Goal: Task Accomplishment & Management: Manage account settings

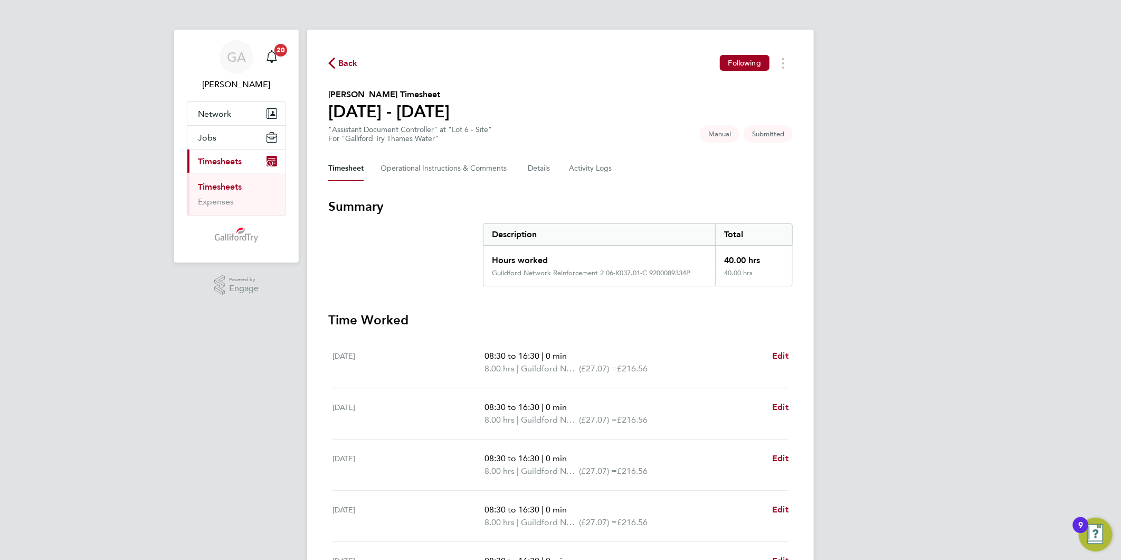
click at [345, 67] on span "Back" at bounding box center [348, 63] width 20 height 13
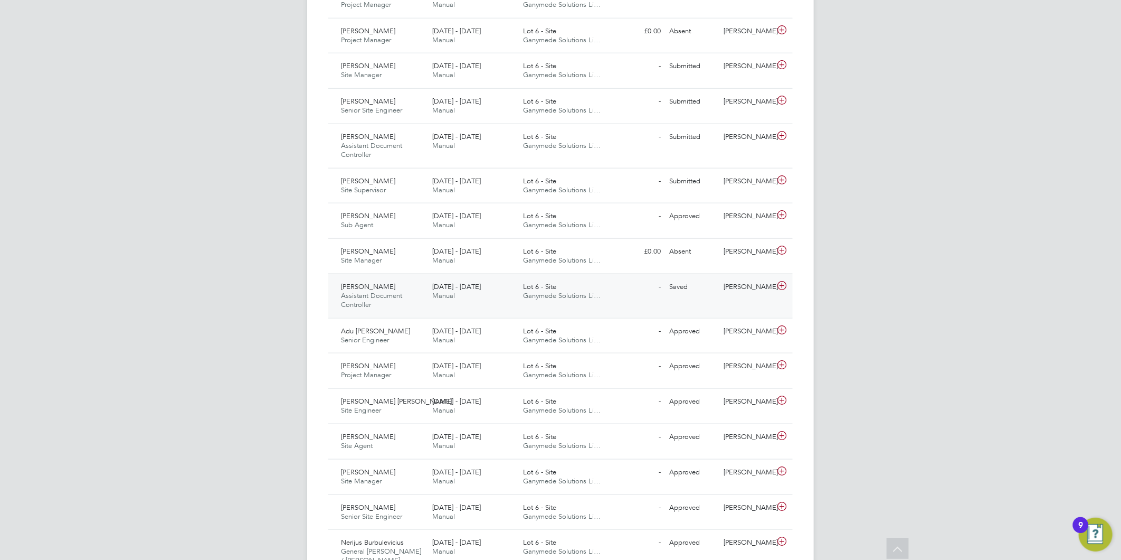
click at [782, 282] on icon at bounding box center [782, 285] width 13 height 8
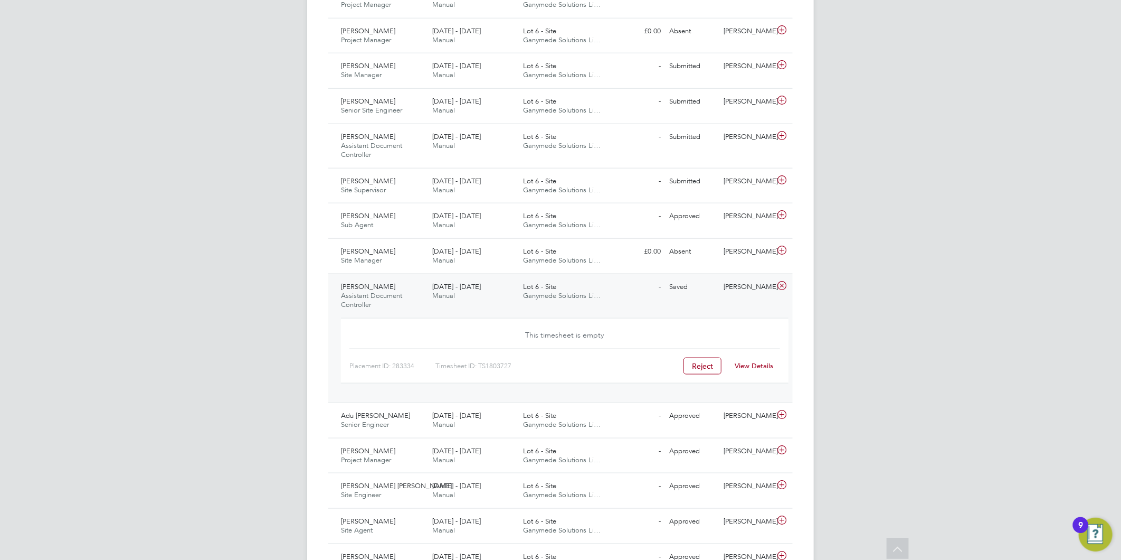
click at [751, 363] on link "View Details" at bounding box center [754, 365] width 39 height 9
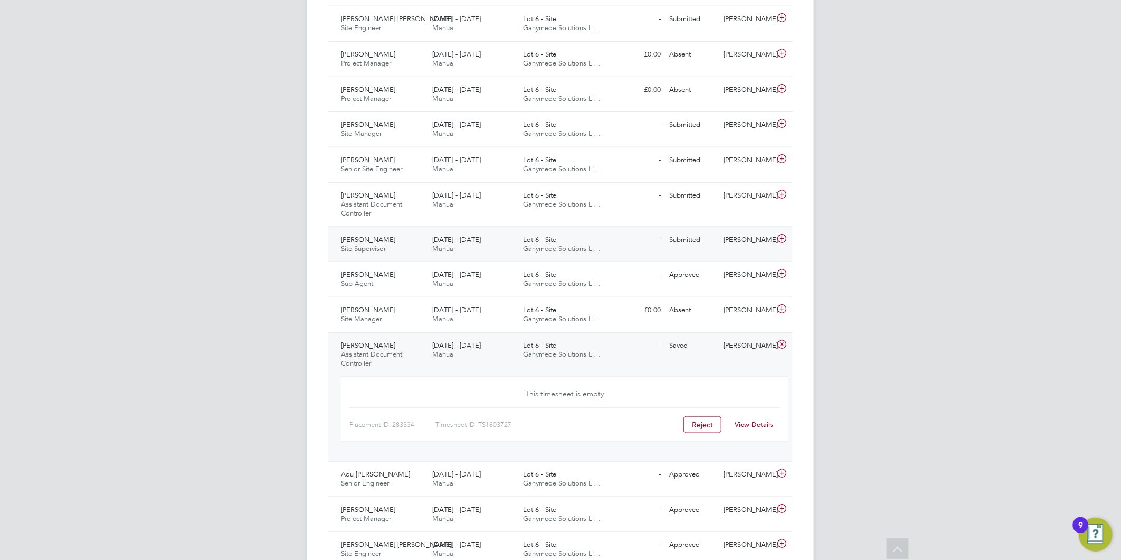
click at [474, 245] on div "18 - 24 Aug 2025 Manual" at bounding box center [473, 244] width 91 height 26
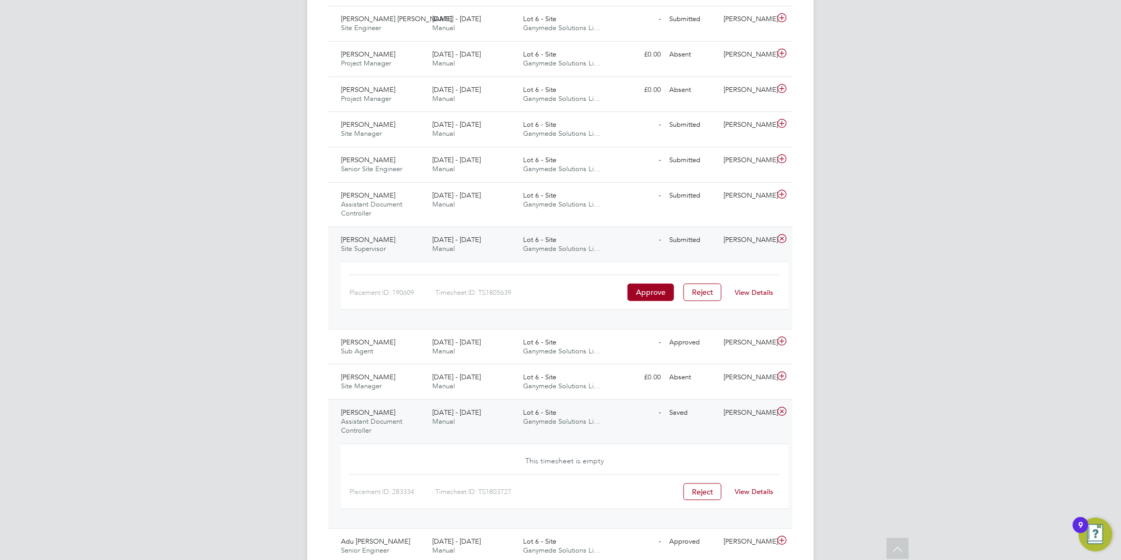
click at [739, 293] on link "View Details" at bounding box center [754, 292] width 39 height 9
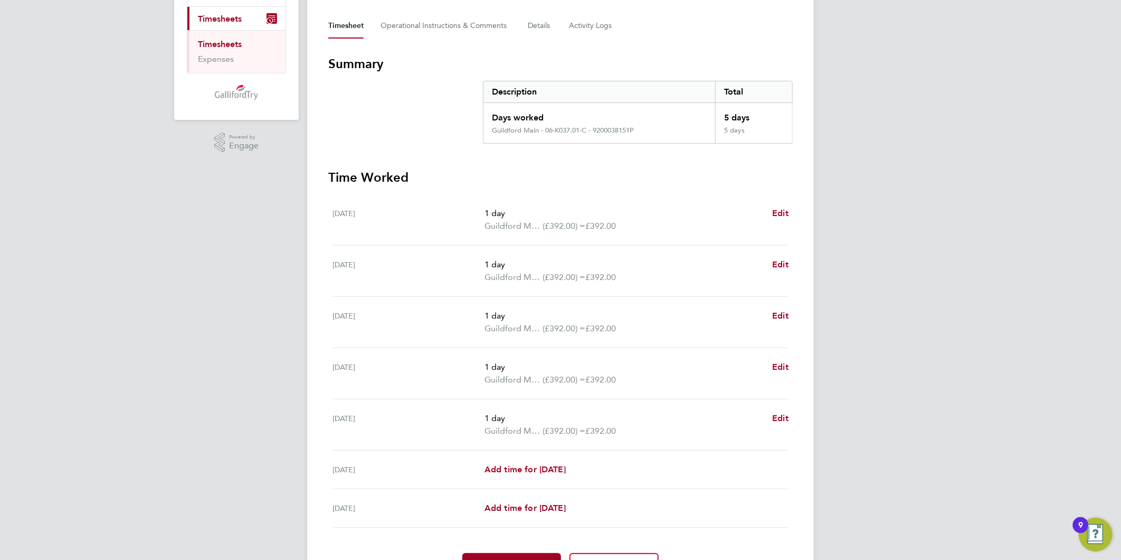
scroll to position [176, 0]
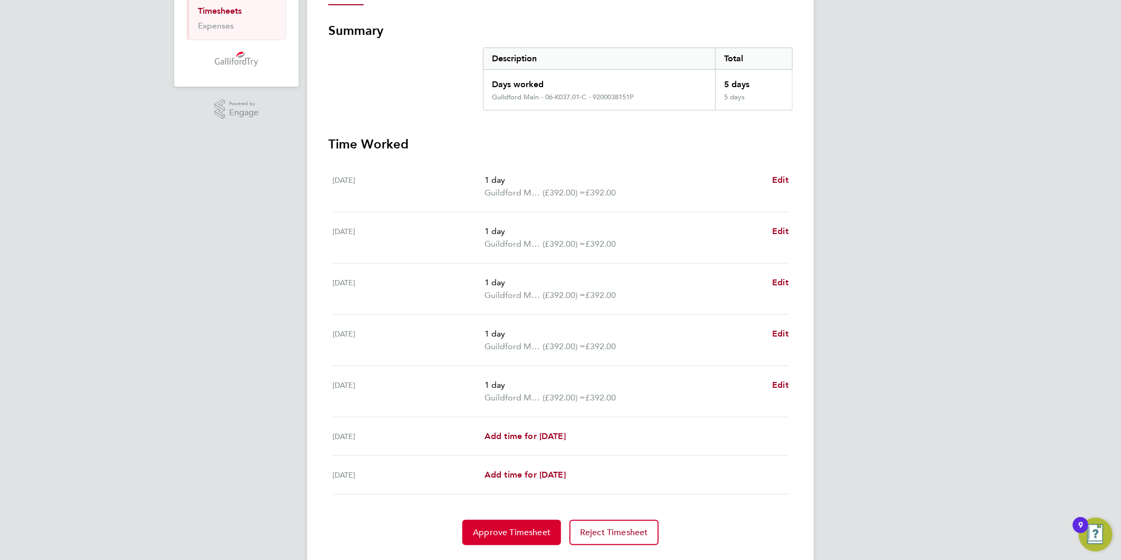
click at [494, 535] on span "Approve Timesheet" at bounding box center [512, 532] width 78 height 11
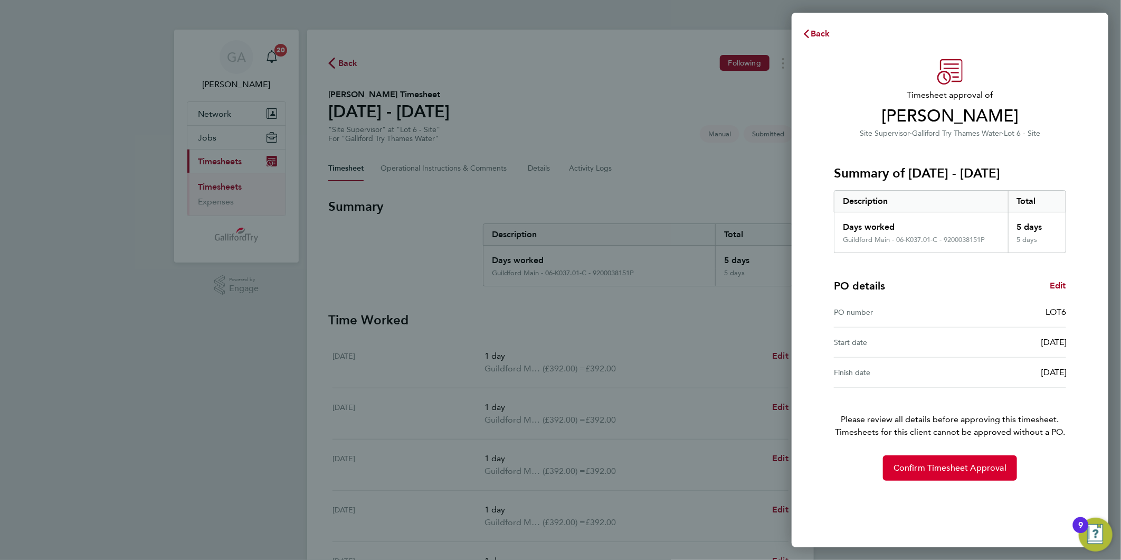
click at [896, 468] on span "Confirm Timesheet Approval" at bounding box center [950, 467] width 113 height 11
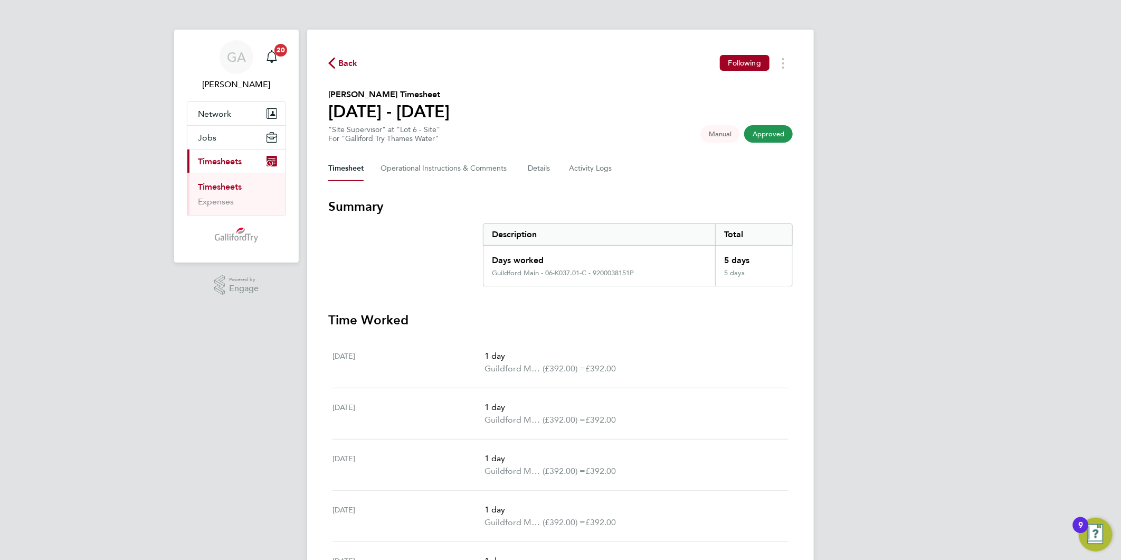
click at [346, 67] on span "Back" at bounding box center [348, 63] width 20 height 13
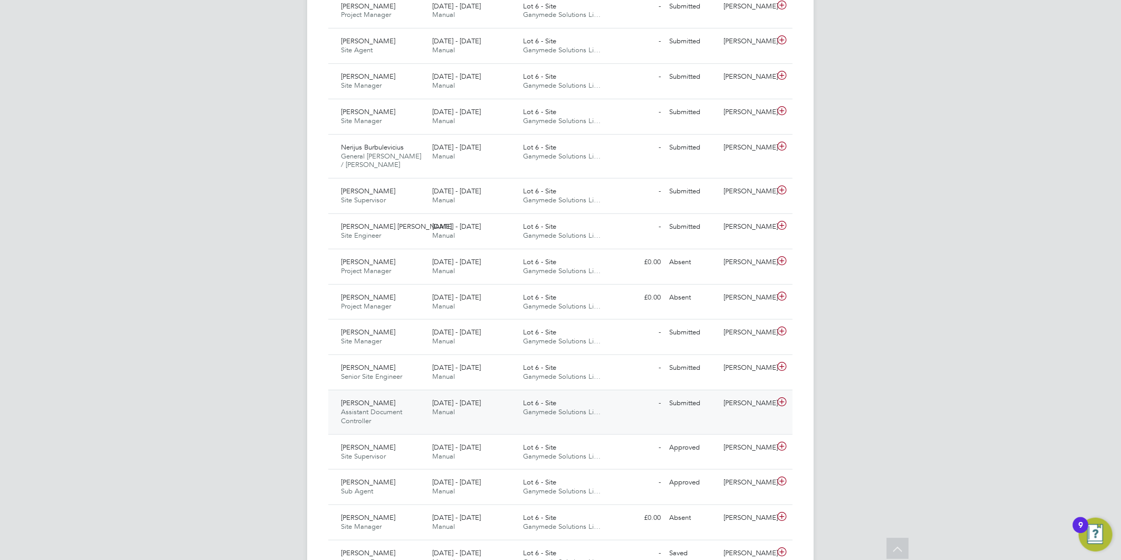
click at [535, 403] on span "Lot 6 - Site" at bounding box center [540, 402] width 33 height 9
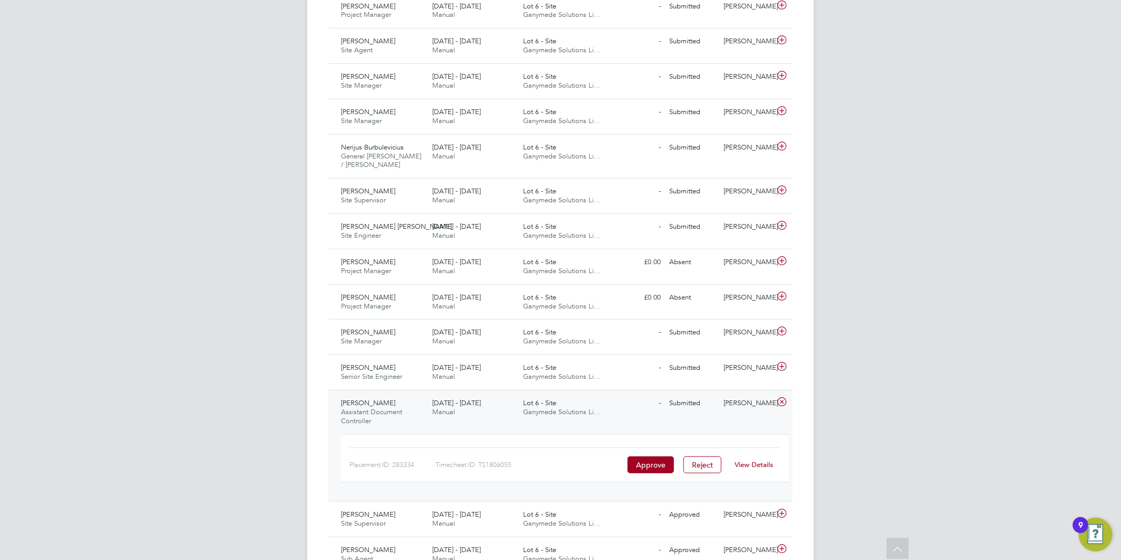
click at [743, 463] on link "View Details" at bounding box center [754, 464] width 39 height 9
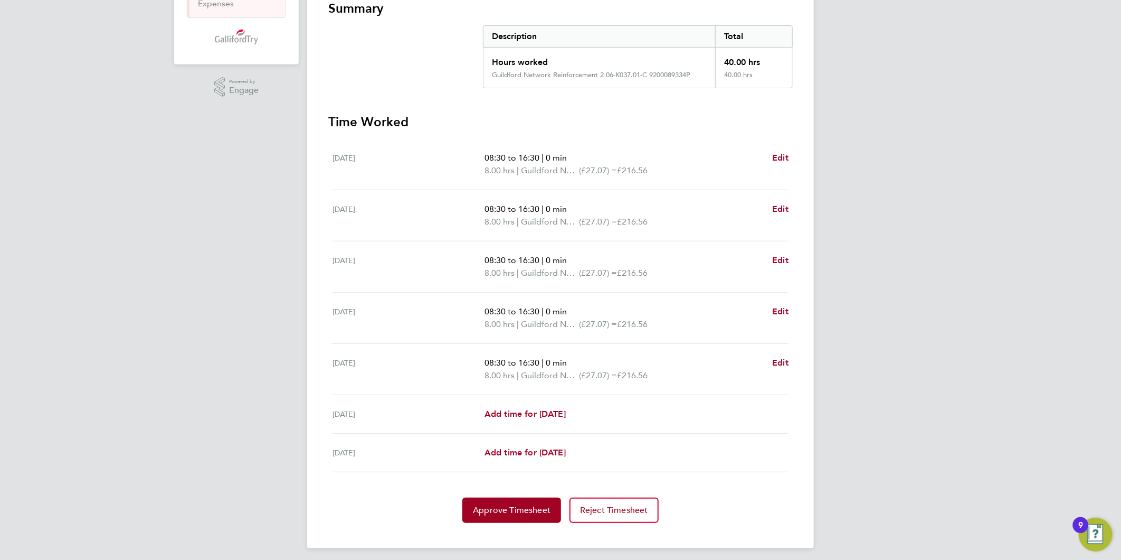
scroll to position [202, 0]
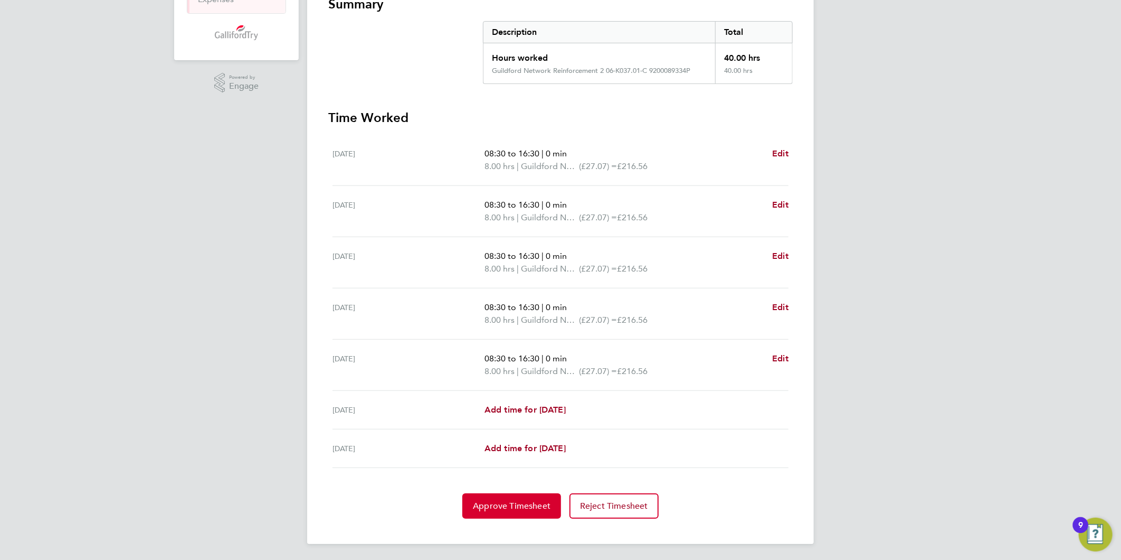
click at [517, 498] on button "Approve Timesheet" at bounding box center [511, 505] width 99 height 25
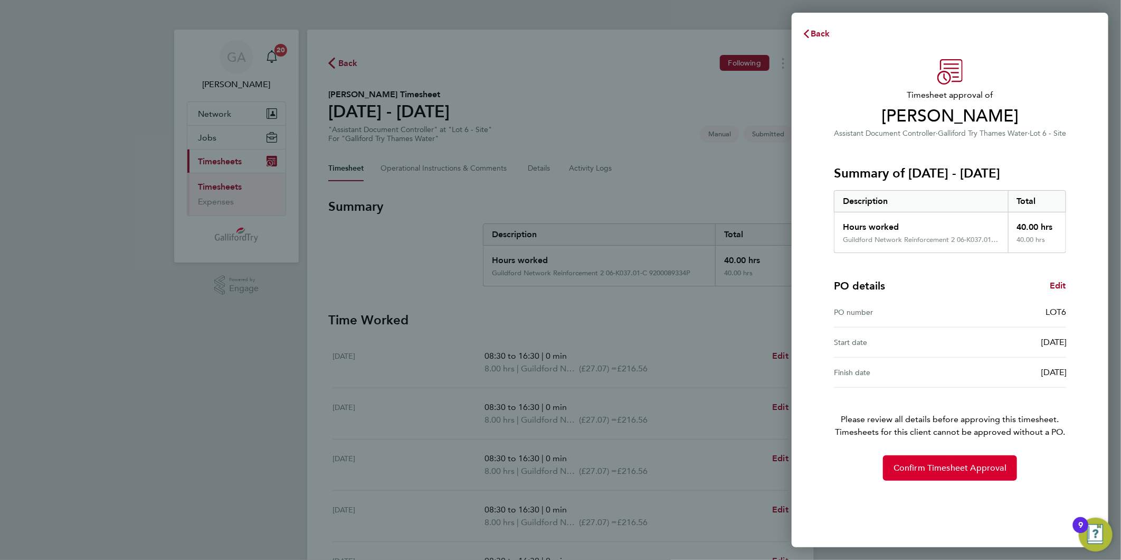
click at [1006, 474] on button "Confirm Timesheet Approval" at bounding box center [950, 467] width 134 height 25
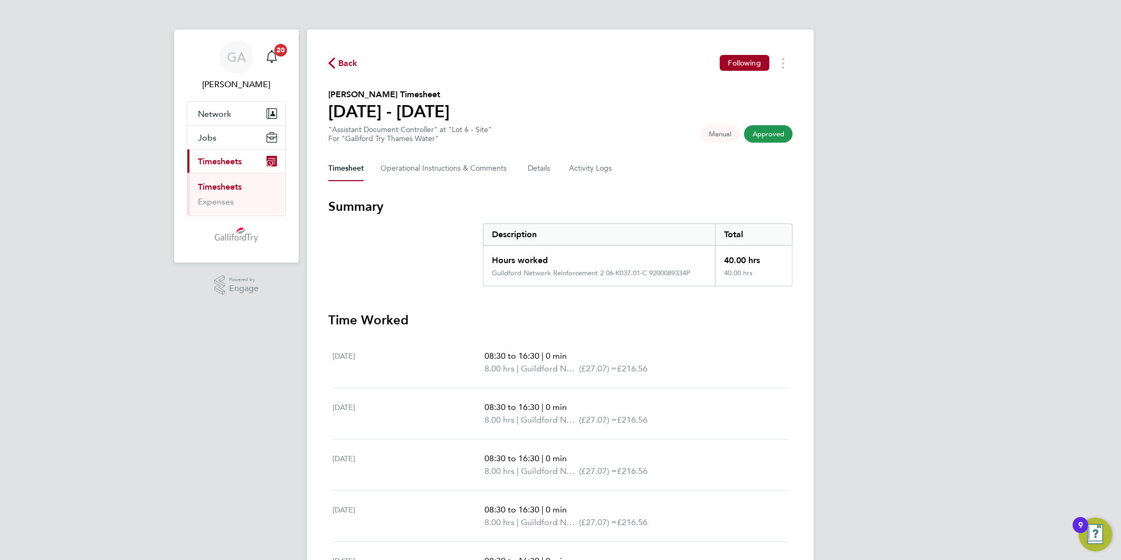
click at [344, 62] on span "Back" at bounding box center [348, 63] width 20 height 13
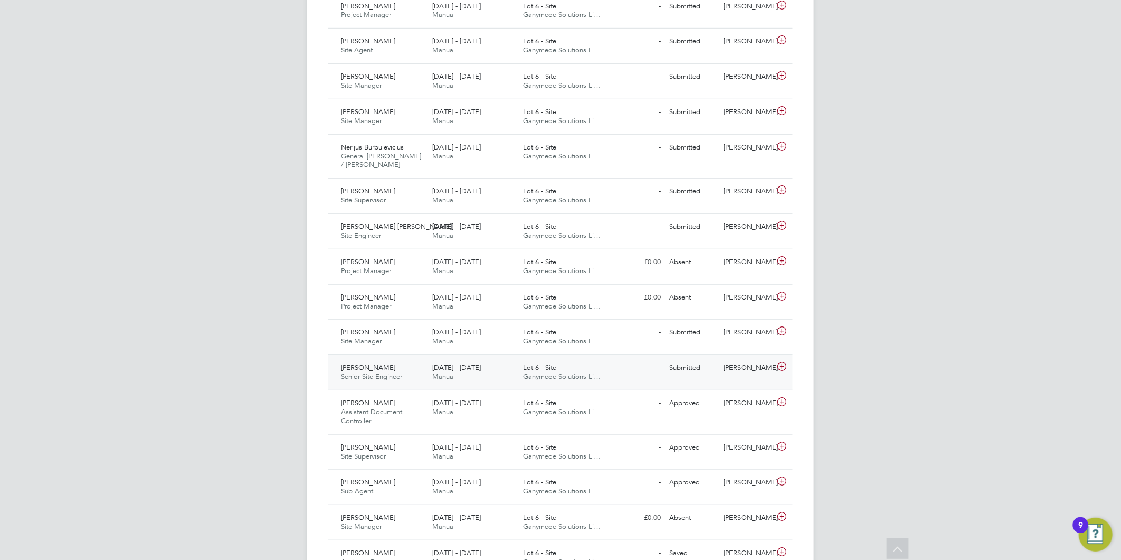
click at [589, 370] on div "Lot 6 - Site Ganymede Solutions Li…" at bounding box center [564, 372] width 91 height 26
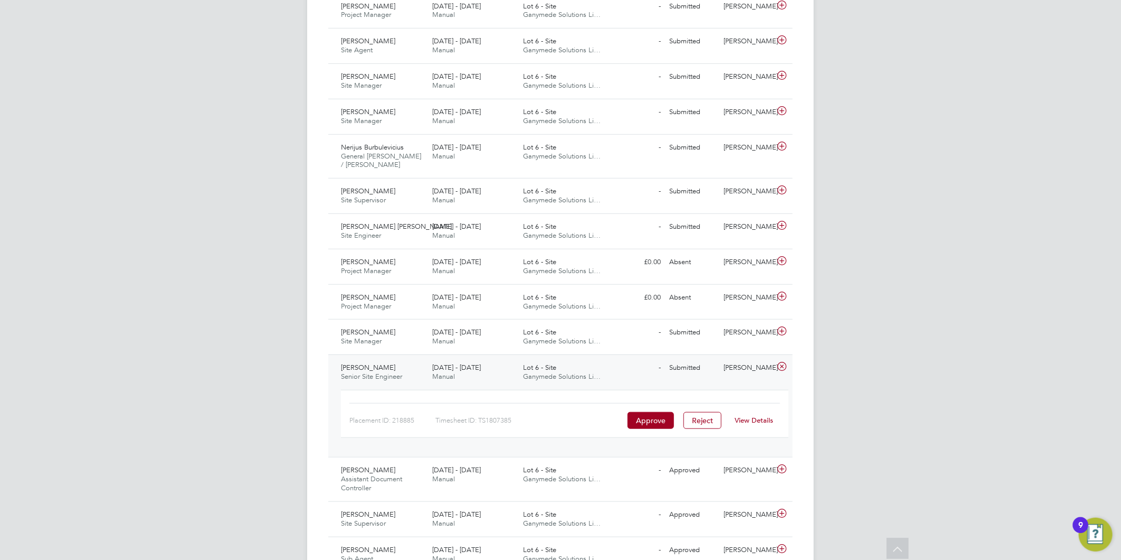
click at [752, 420] on link "View Details" at bounding box center [754, 419] width 39 height 9
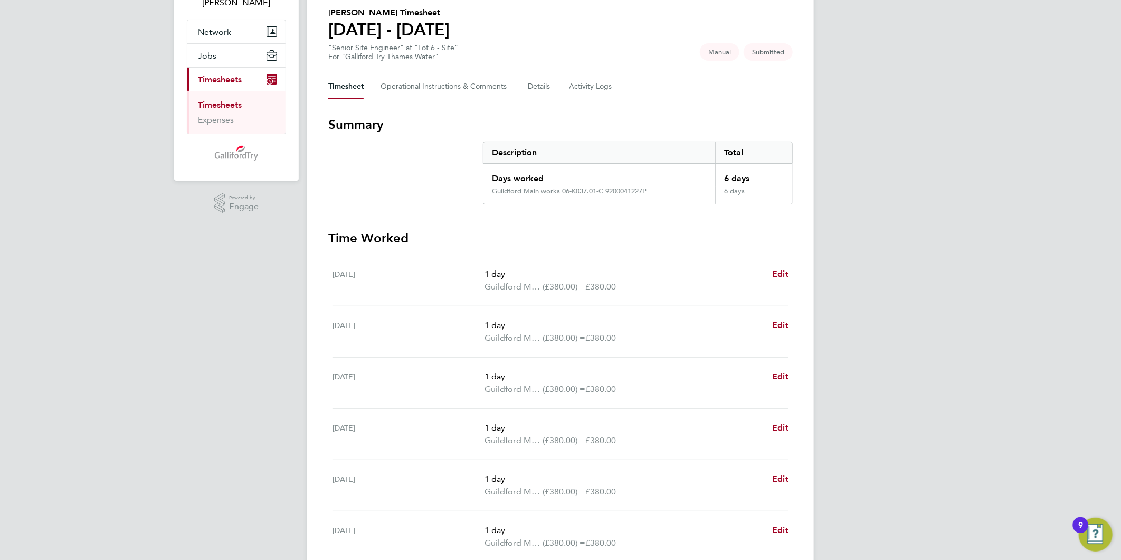
scroll to position [215, 0]
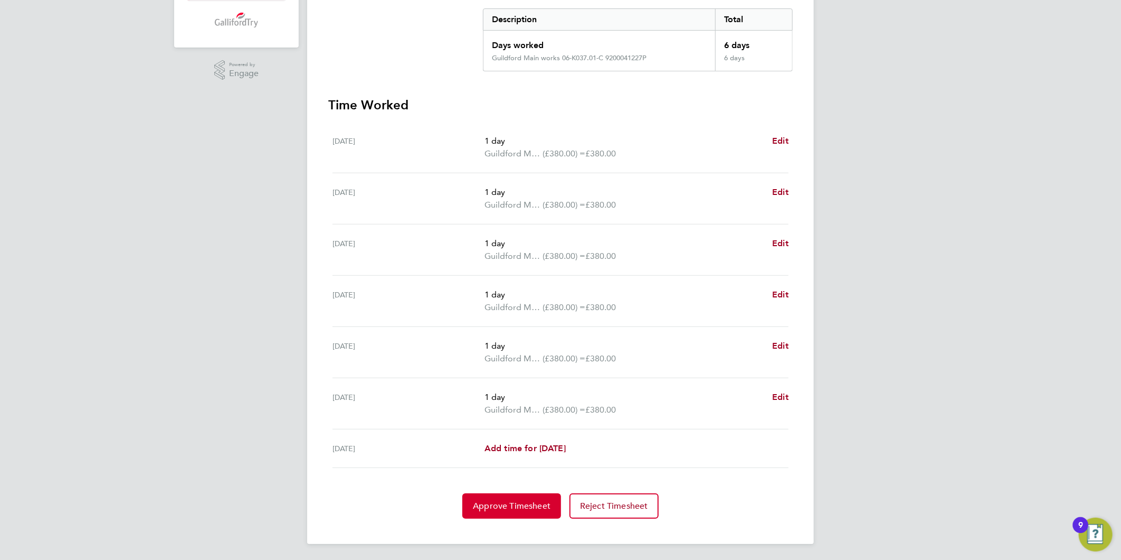
click at [519, 500] on span "Approve Timesheet" at bounding box center [512, 505] width 78 height 11
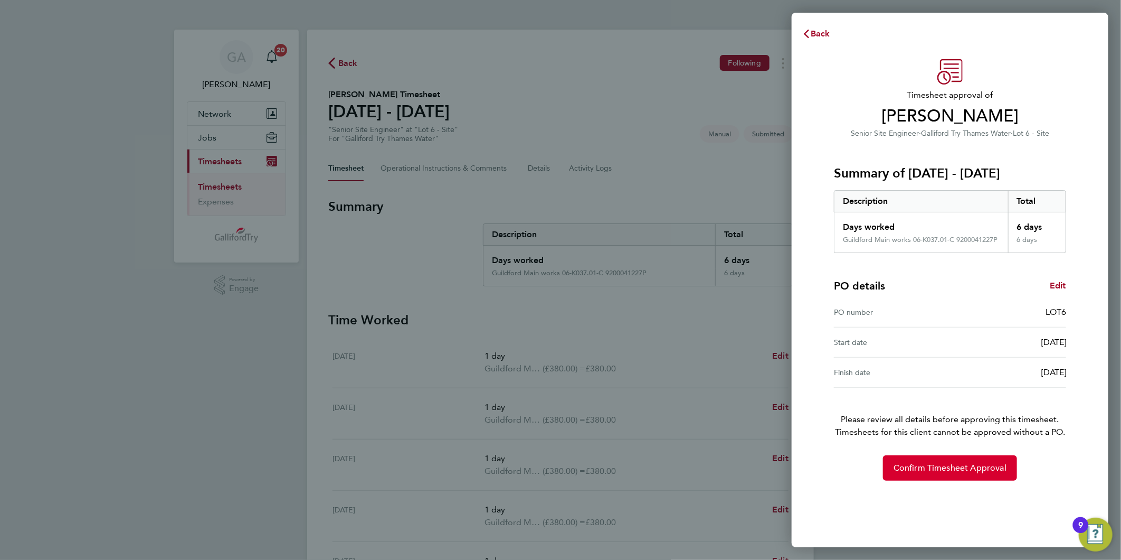
click at [912, 466] on span "Confirm Timesheet Approval" at bounding box center [950, 467] width 113 height 11
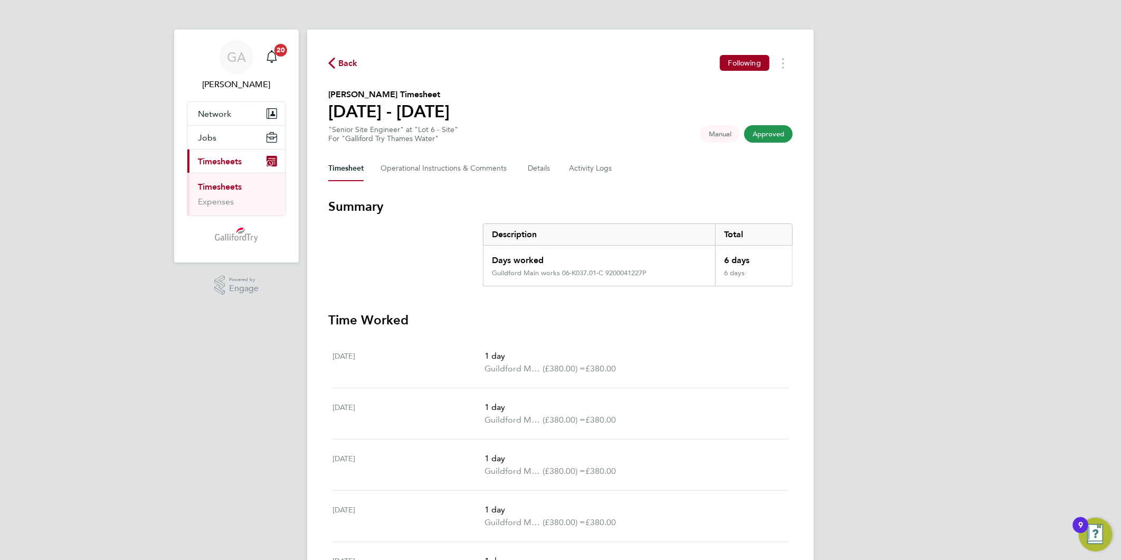
click at [348, 64] on span "Back" at bounding box center [348, 63] width 20 height 13
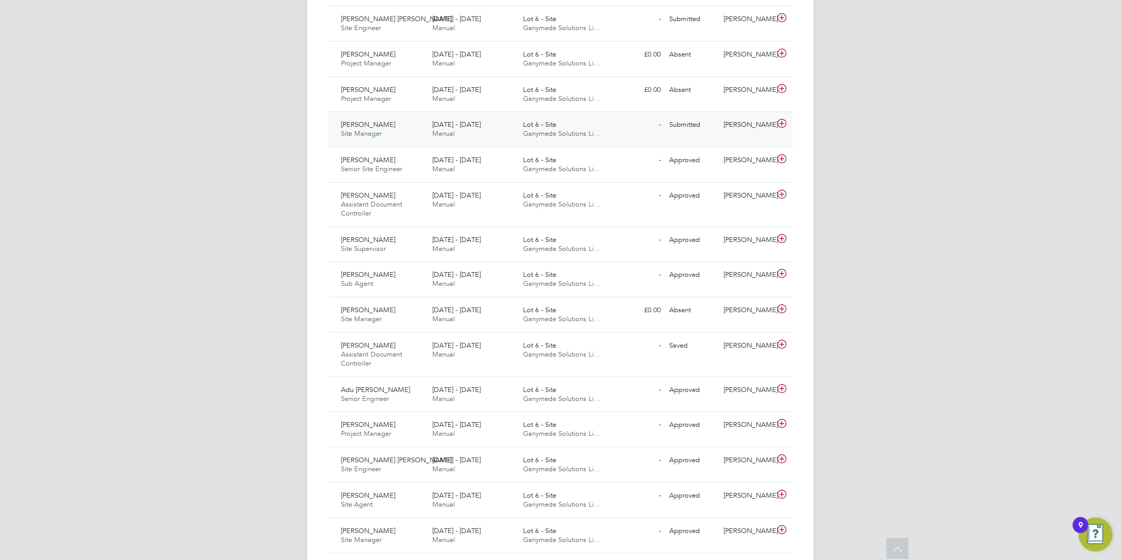
click at [524, 129] on div "Lot 6 - Site Ganymede Solutions Li…" at bounding box center [564, 129] width 91 height 26
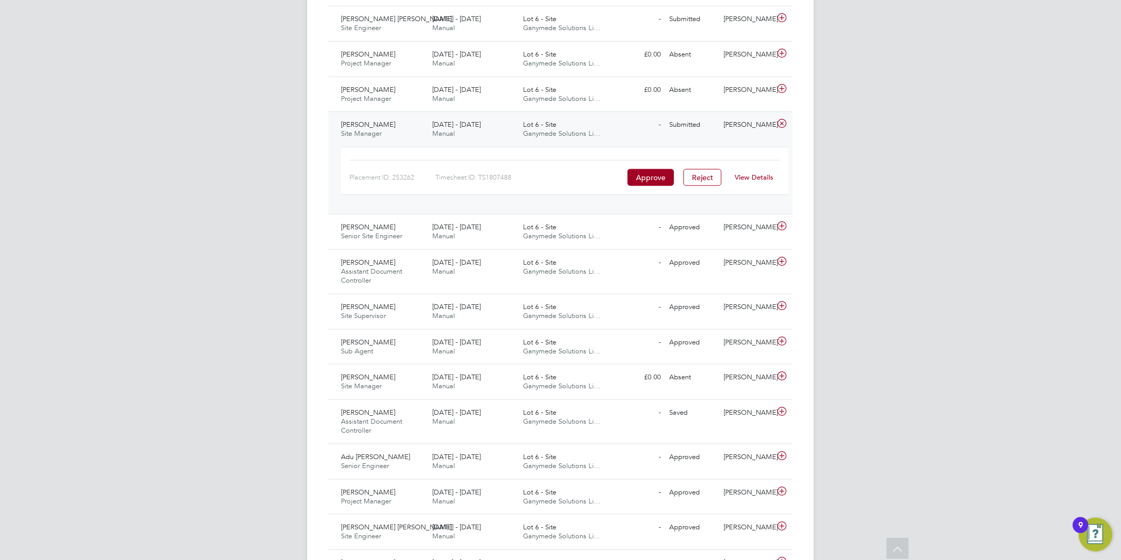
click at [745, 174] on link "View Details" at bounding box center [754, 177] width 39 height 9
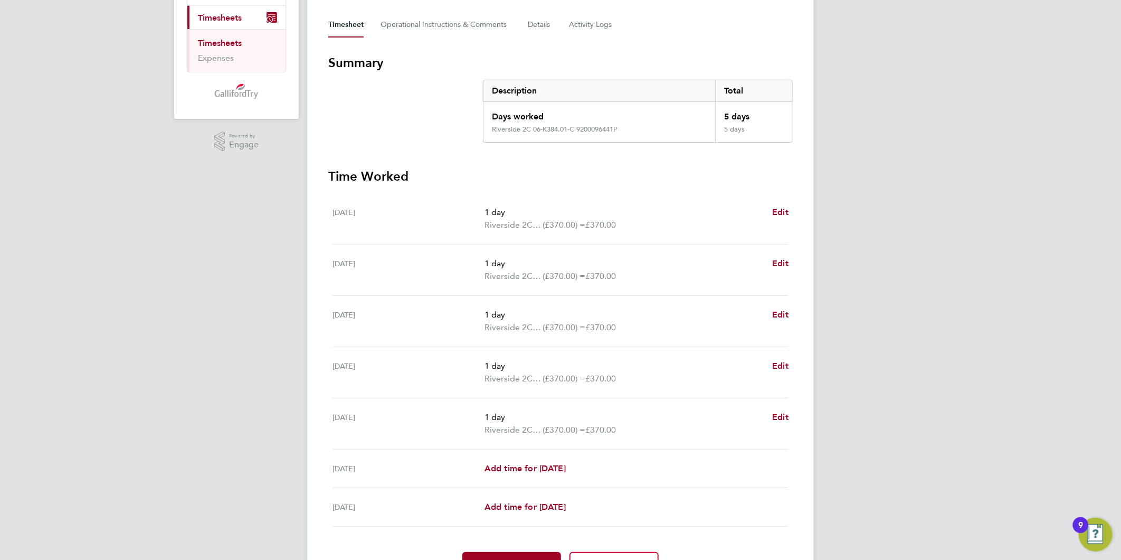
scroll to position [202, 0]
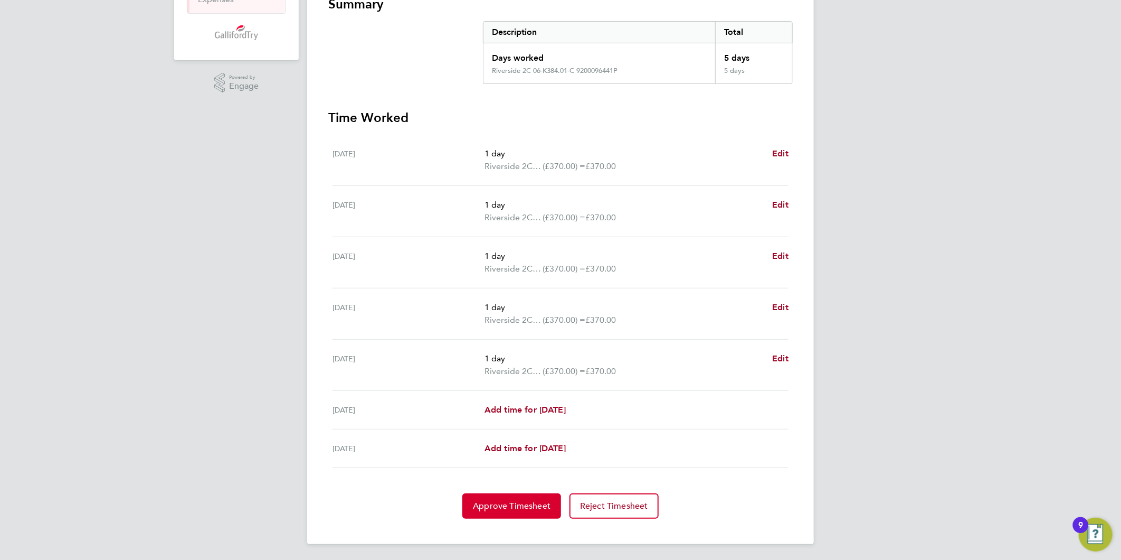
click at [518, 503] on span "Approve Timesheet" at bounding box center [512, 505] width 78 height 11
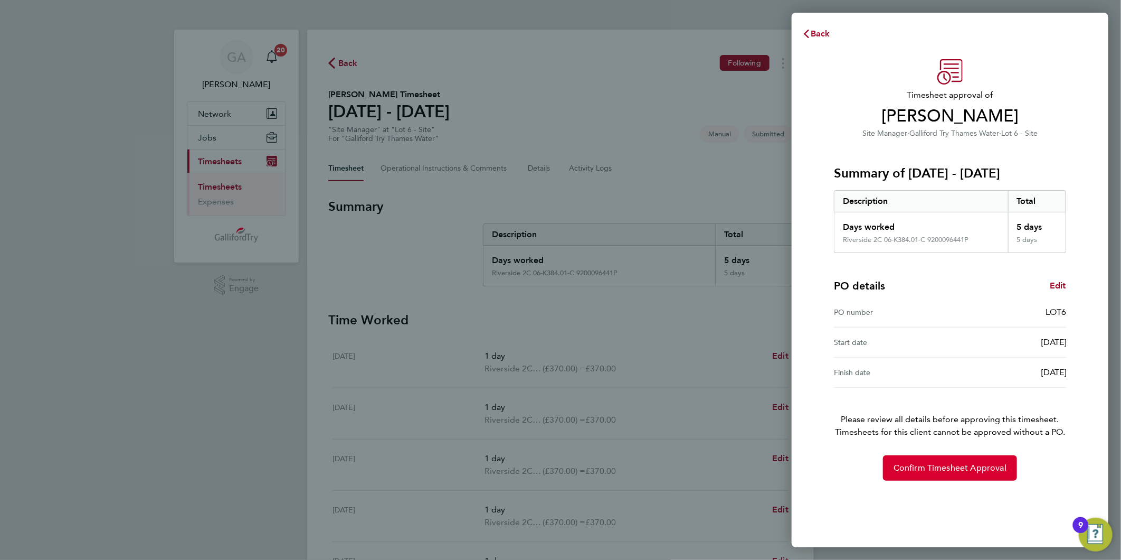
click at [956, 472] on span "Confirm Timesheet Approval" at bounding box center [950, 467] width 113 height 11
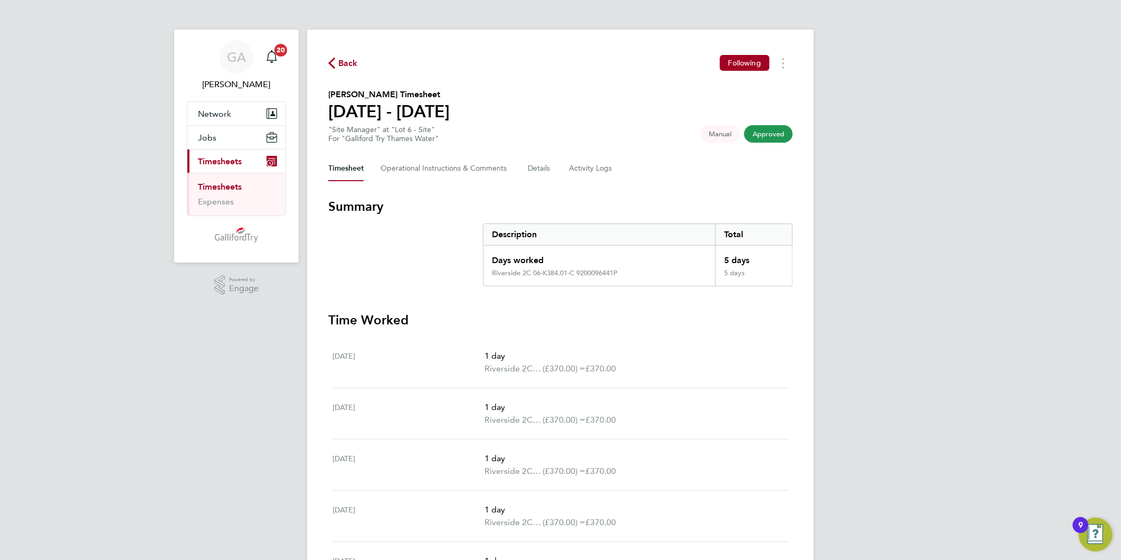
click at [352, 65] on span "Back" at bounding box center [348, 63] width 20 height 13
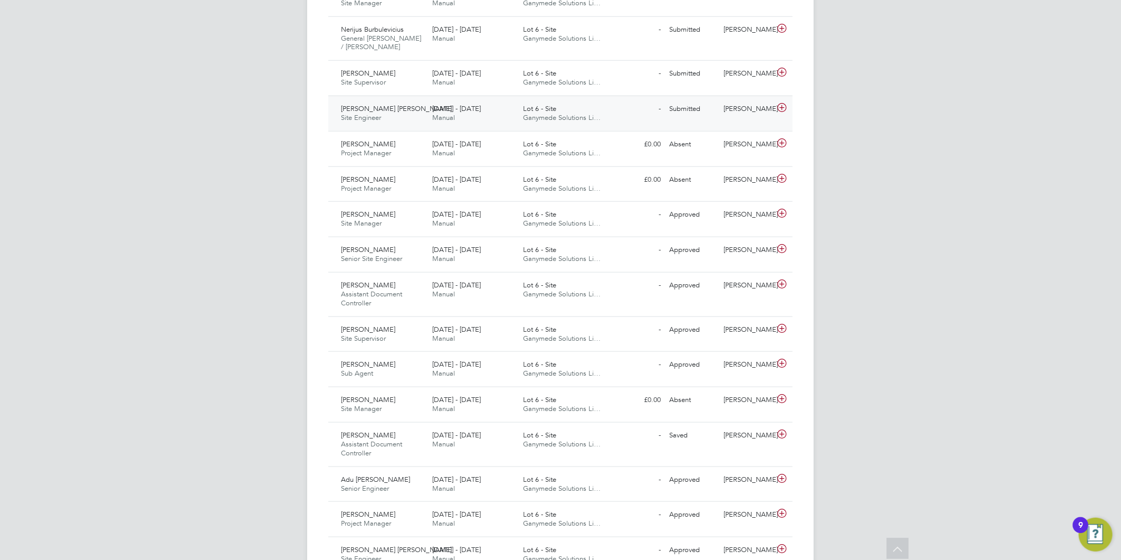
click at [492, 116] on div "[DATE] - [DATE] Manual" at bounding box center [473, 113] width 91 height 26
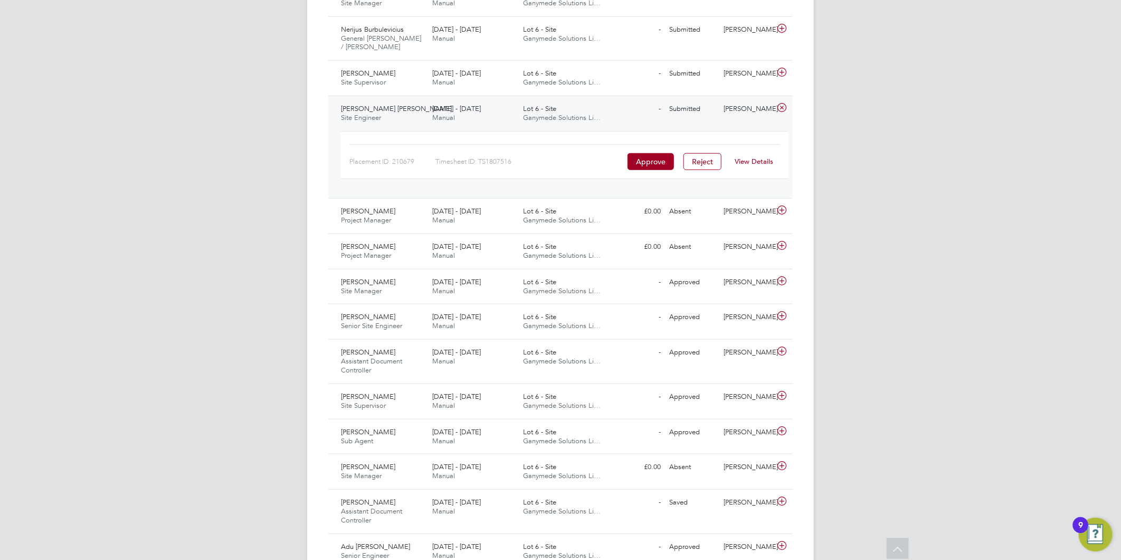
click at [741, 162] on link "View Details" at bounding box center [754, 161] width 39 height 9
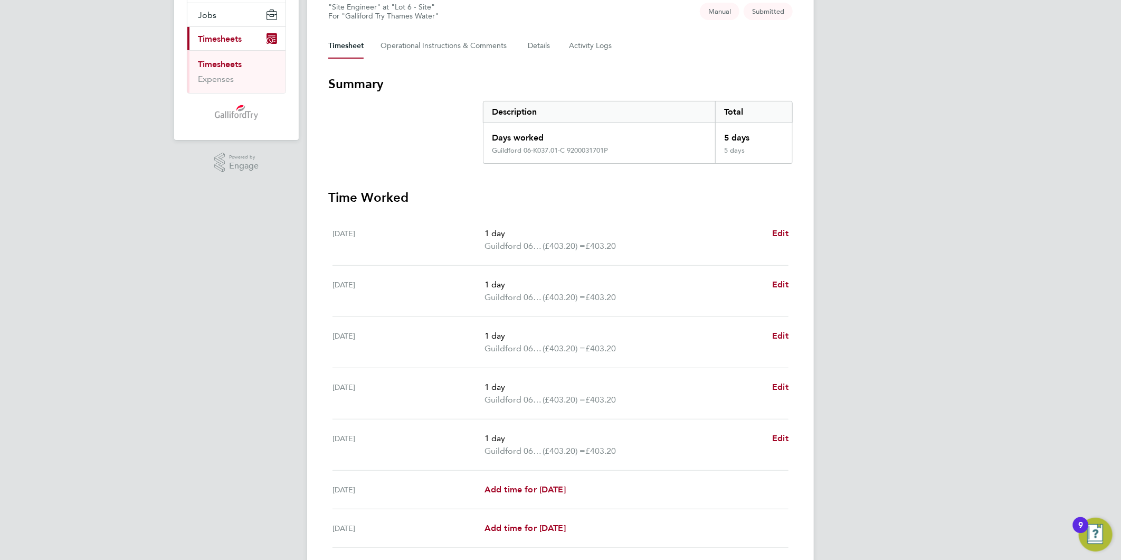
scroll to position [176, 0]
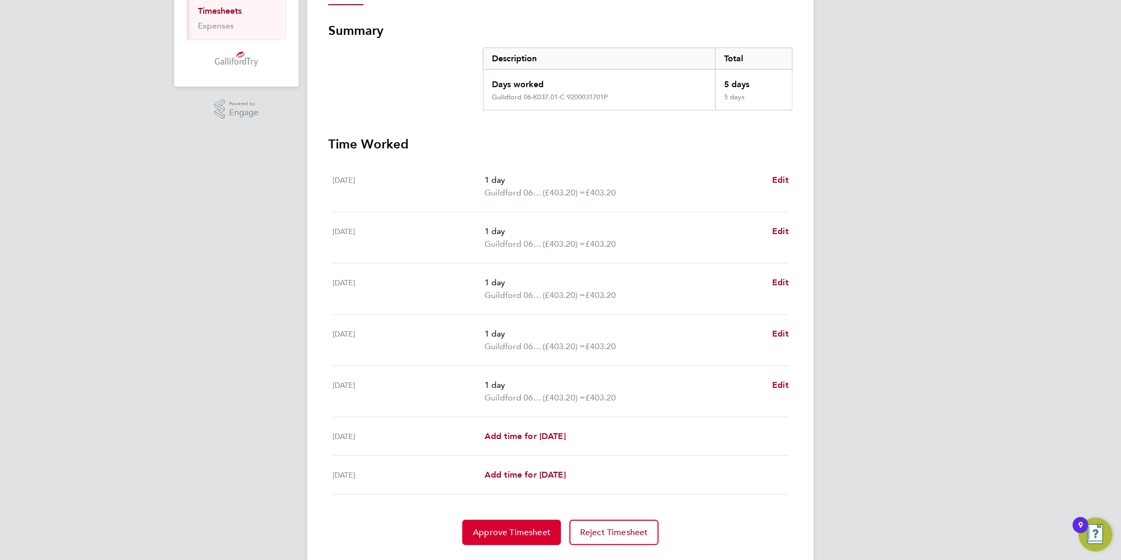
click at [509, 531] on span "Approve Timesheet" at bounding box center [512, 532] width 78 height 11
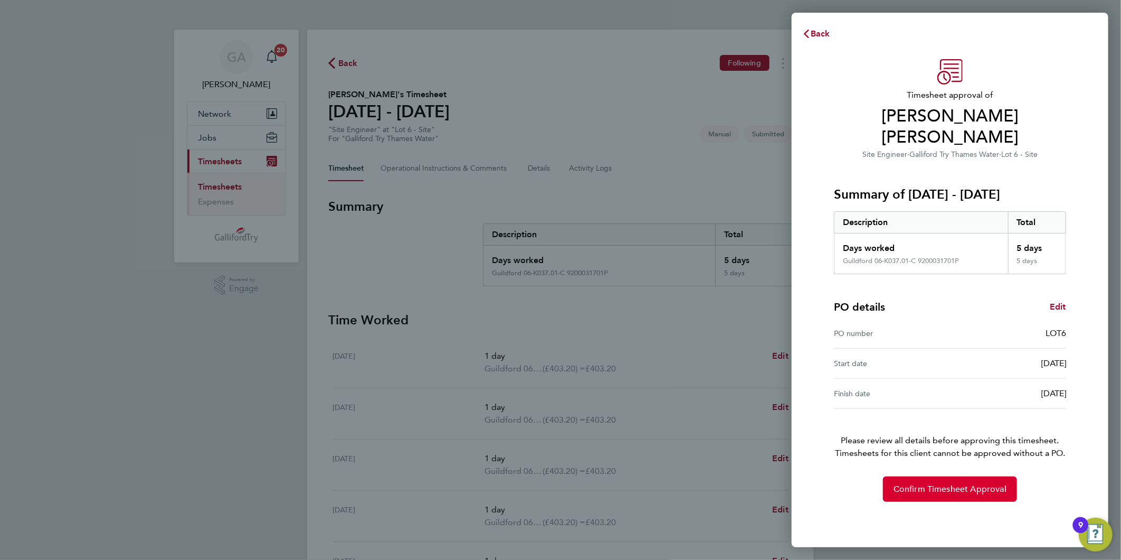
click at [911, 476] on button "Confirm Timesheet Approval" at bounding box center [950, 488] width 134 height 25
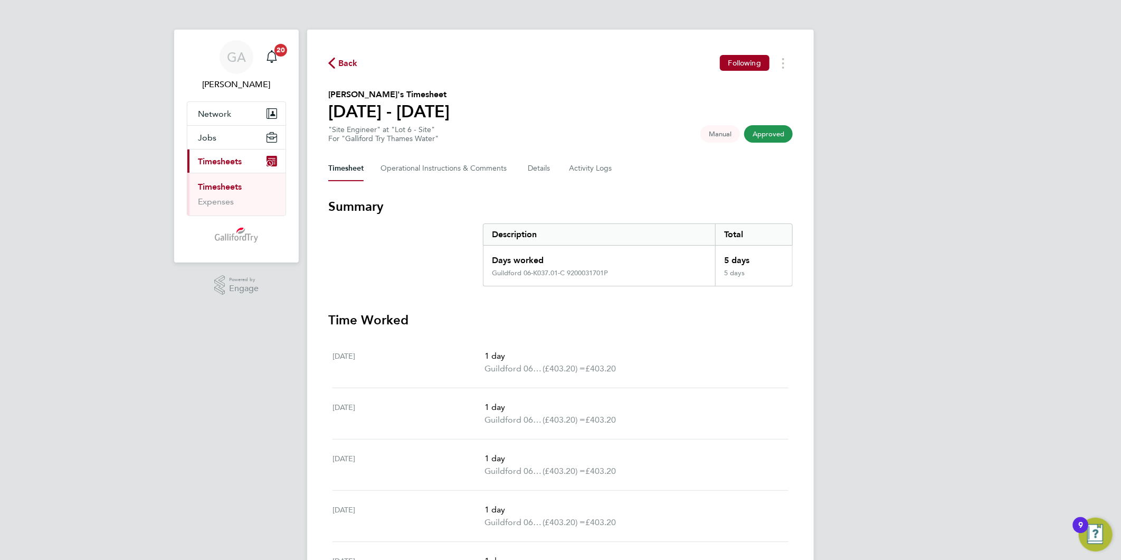
click at [351, 67] on span "Back" at bounding box center [348, 63] width 20 height 13
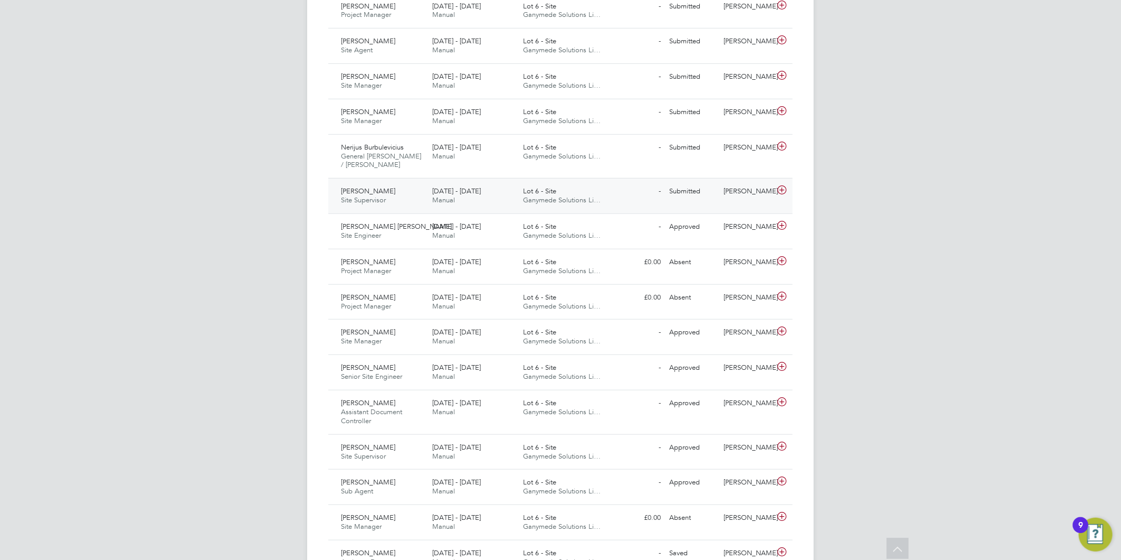
click at [507, 187] on div "18 - 24 Aug 2025 Manual" at bounding box center [473, 196] width 91 height 26
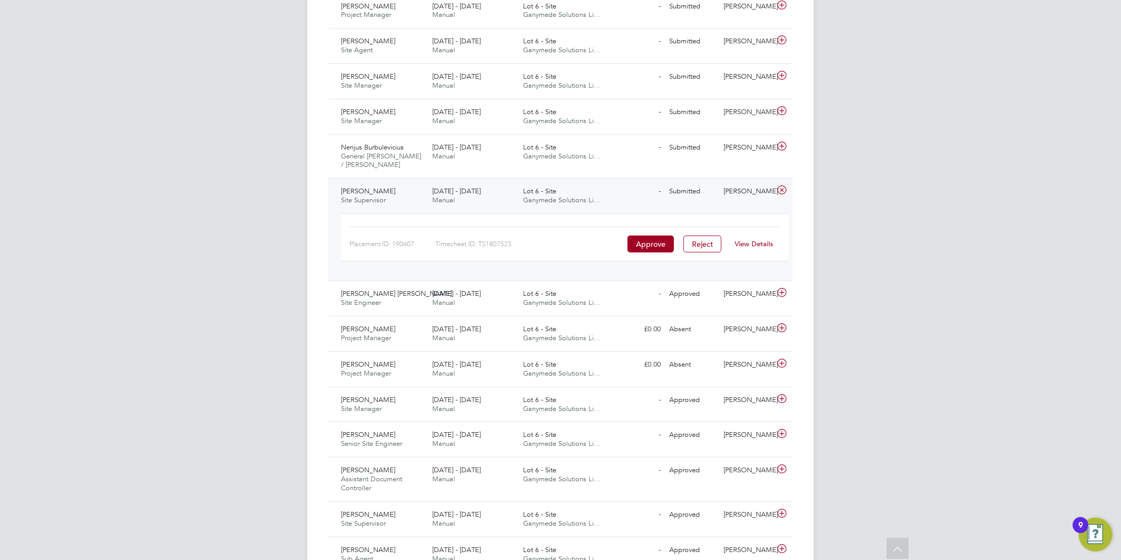
click at [753, 243] on link "View Details" at bounding box center [754, 243] width 39 height 9
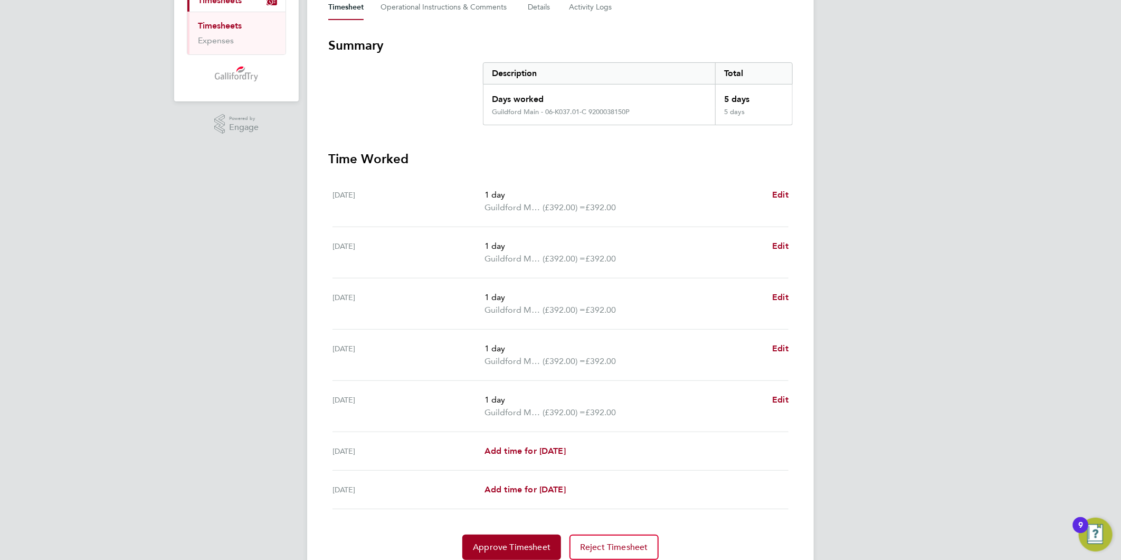
scroll to position [202, 0]
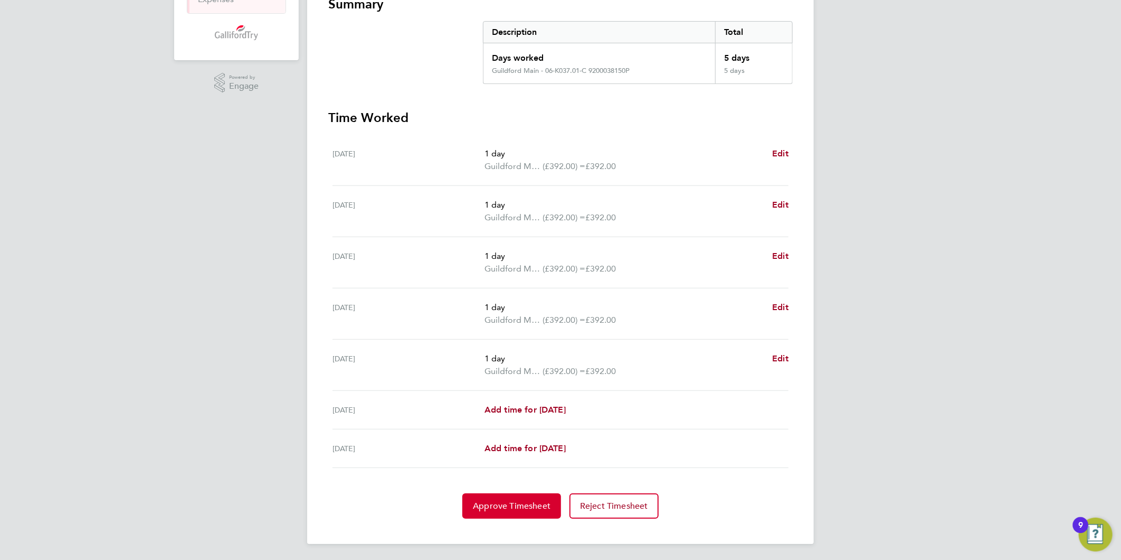
click at [493, 504] on span "Approve Timesheet" at bounding box center [512, 505] width 78 height 11
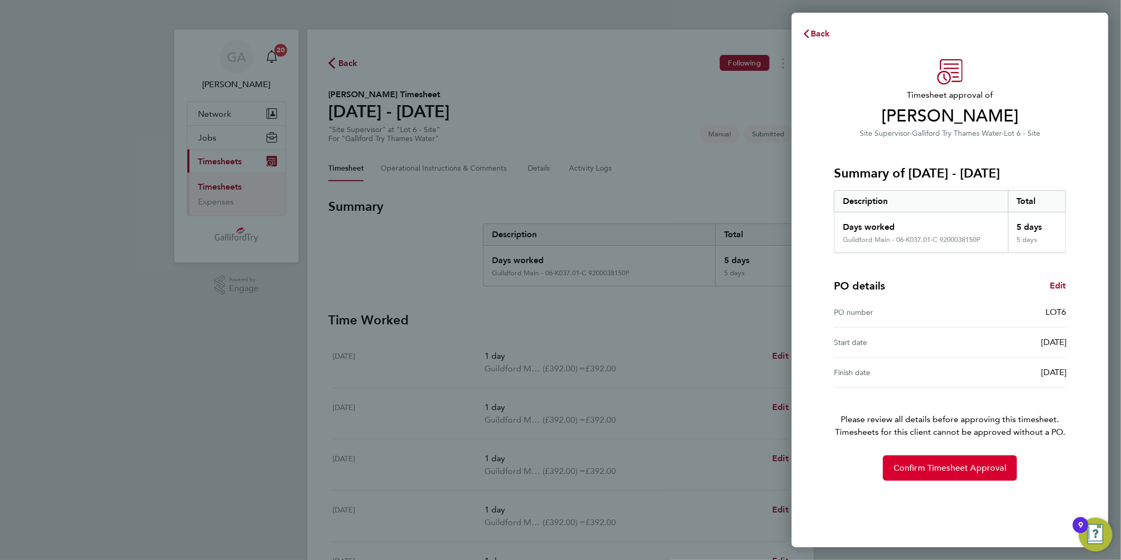
click at [980, 467] on span "Confirm Timesheet Approval" at bounding box center [950, 467] width 113 height 11
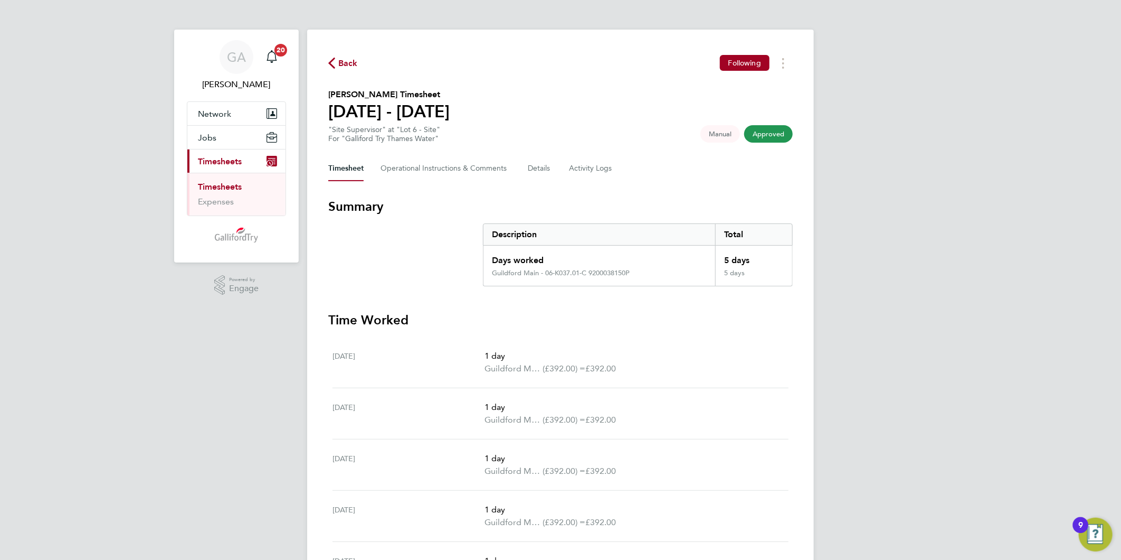
click at [351, 58] on span "Back" at bounding box center [348, 63] width 20 height 13
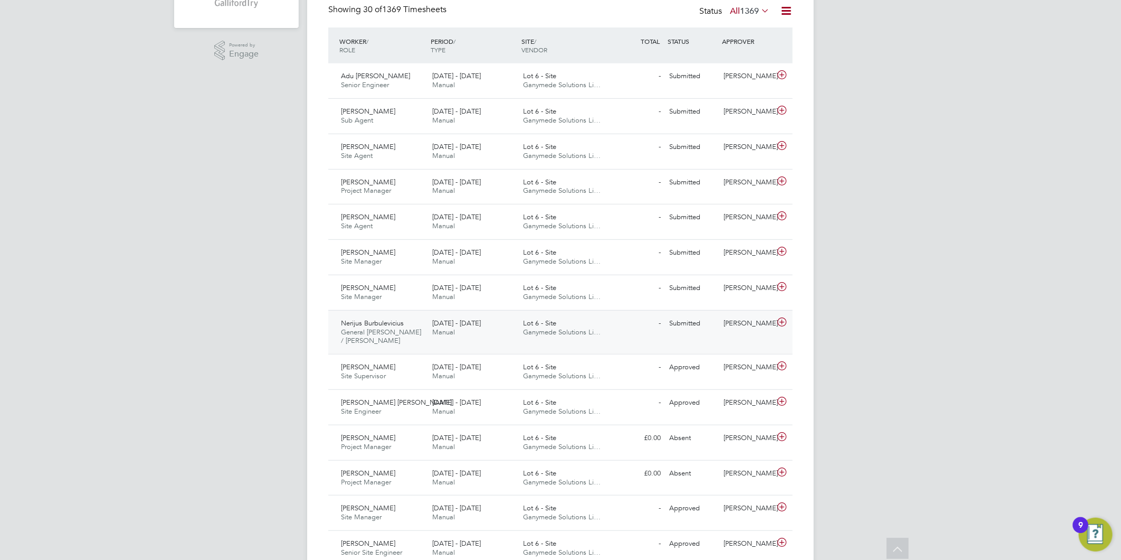
click at [540, 333] on span "Ganymede Solutions Li…" at bounding box center [563, 331] width 78 height 9
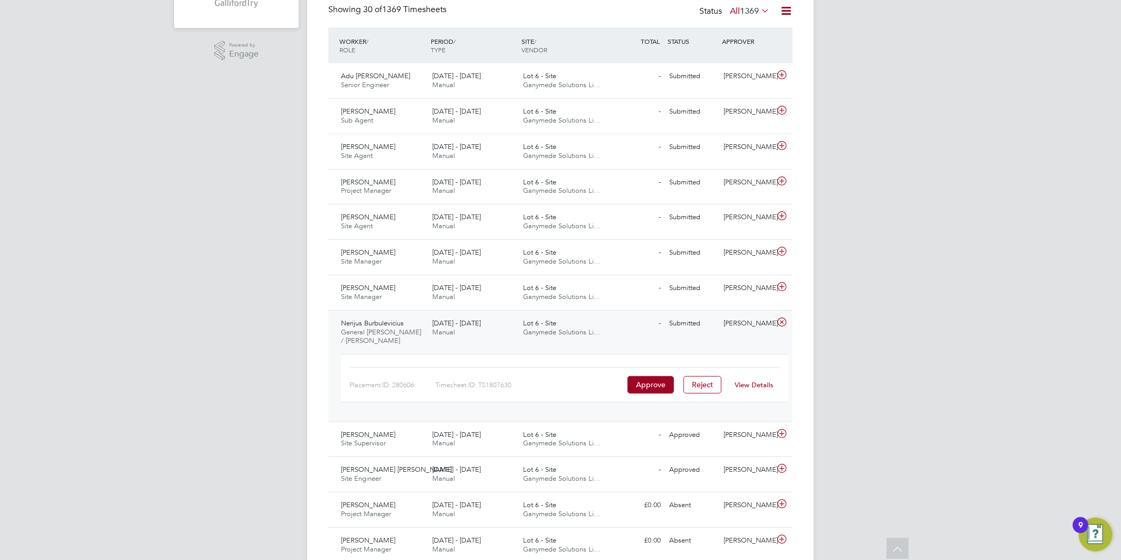
click at [745, 381] on link "View Details" at bounding box center [754, 384] width 39 height 9
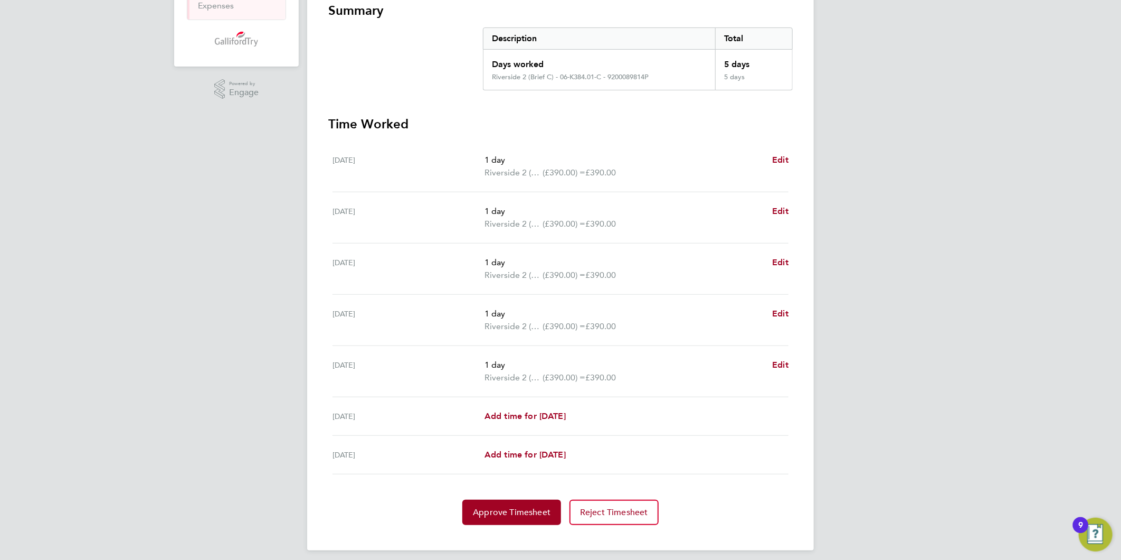
scroll to position [202, 0]
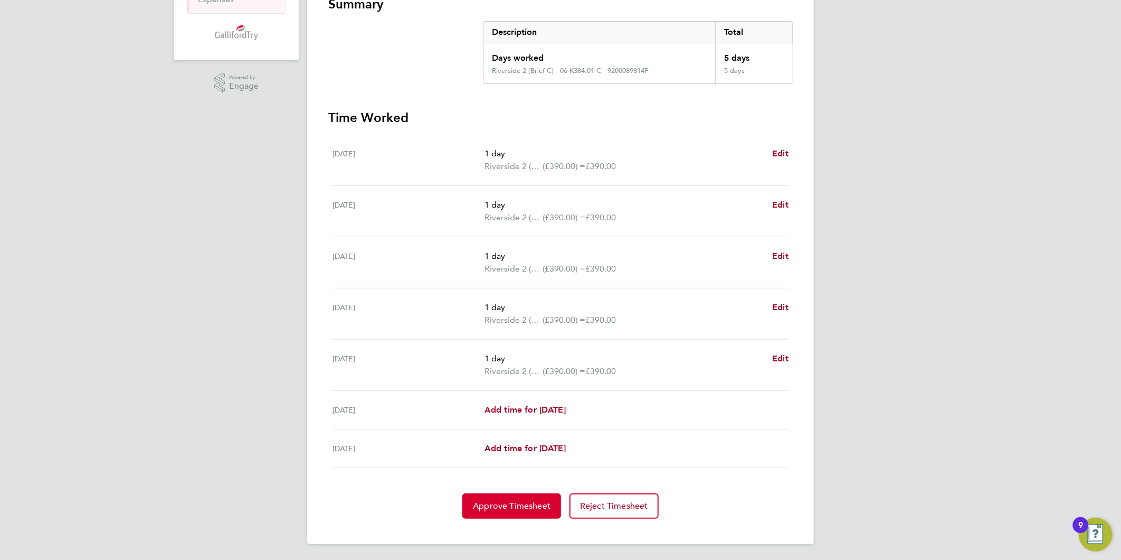
click at [537, 508] on span "Approve Timesheet" at bounding box center [512, 505] width 78 height 11
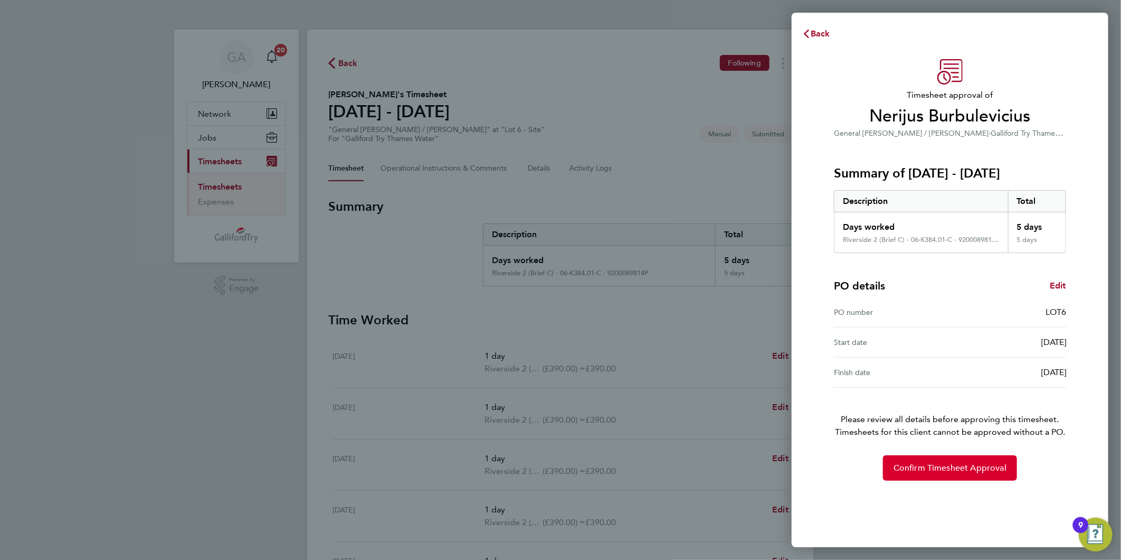
click at [920, 465] on span "Confirm Timesheet Approval" at bounding box center [950, 467] width 113 height 11
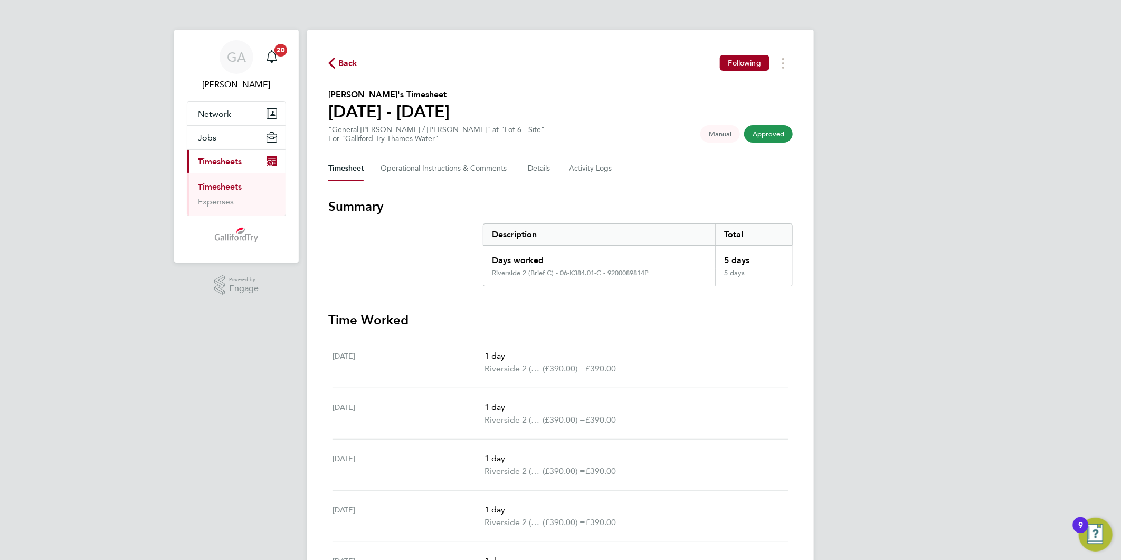
click at [341, 64] on span "Back" at bounding box center [348, 63] width 20 height 13
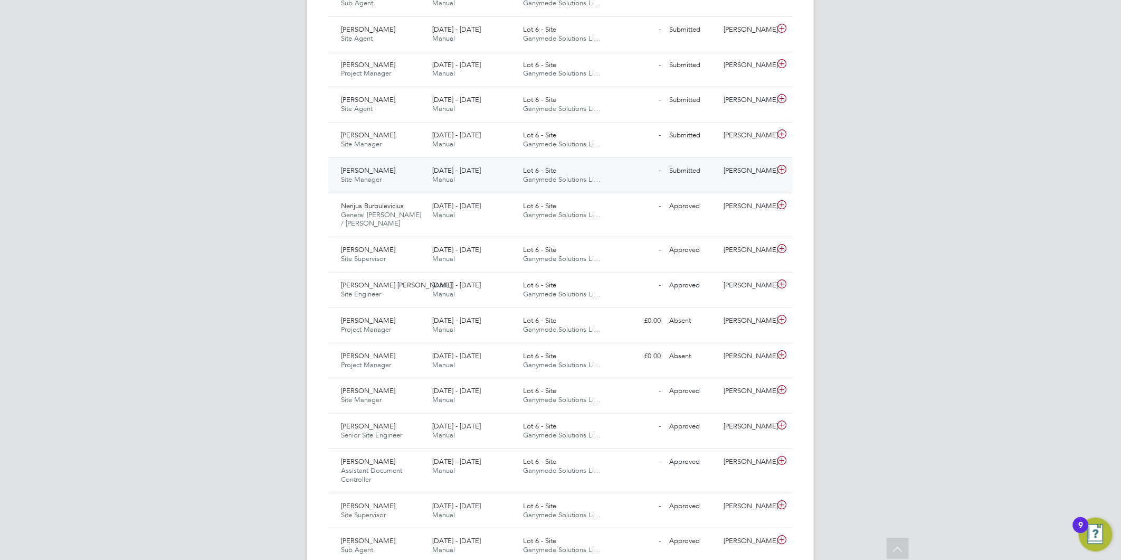
click at [507, 167] on div "18 - 24 Aug 2025 Manual" at bounding box center [473, 175] width 91 height 26
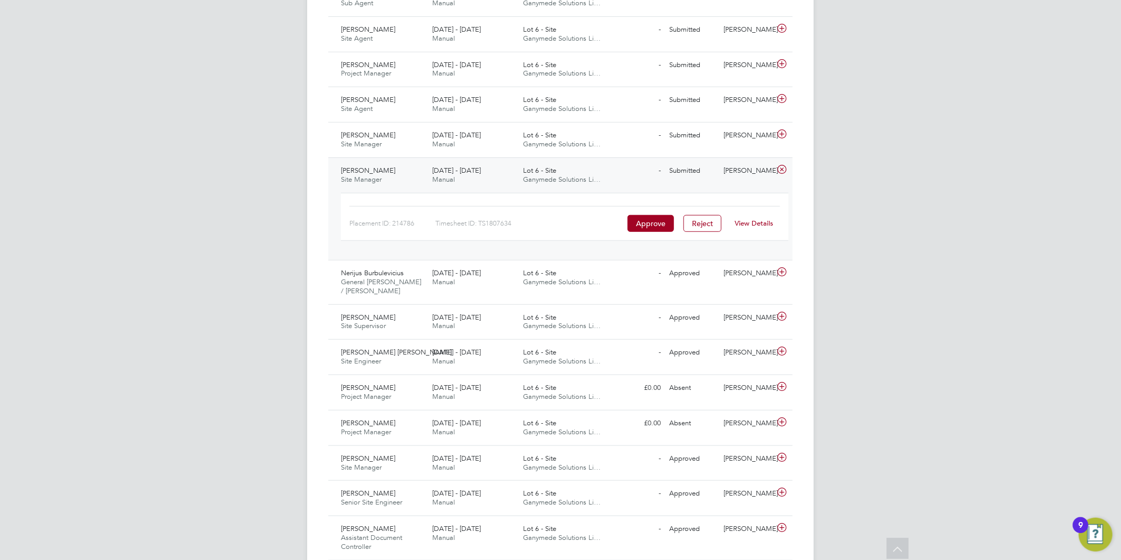
click at [750, 221] on link "View Details" at bounding box center [754, 223] width 39 height 9
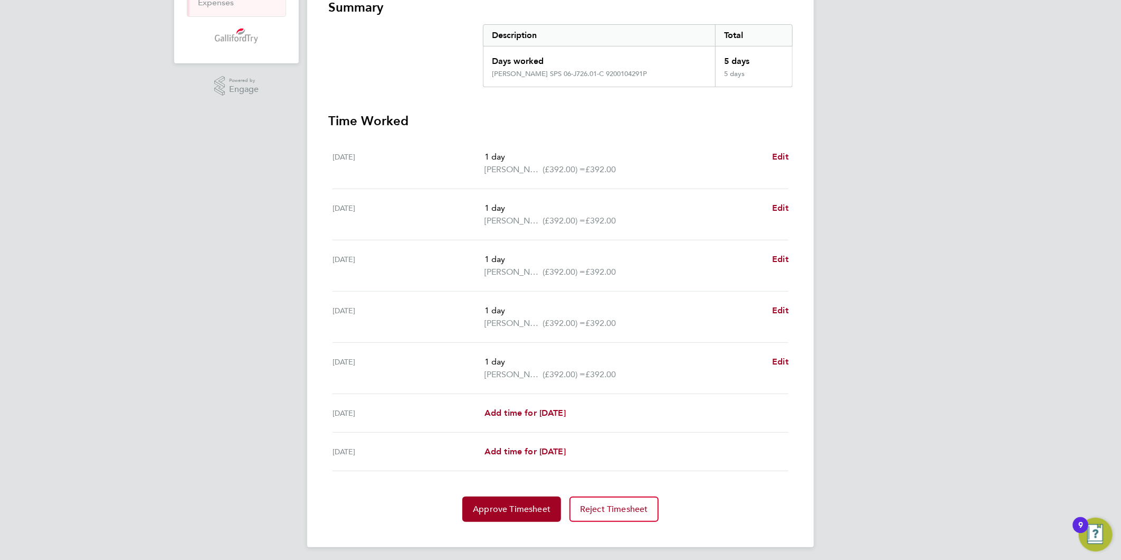
scroll to position [202, 0]
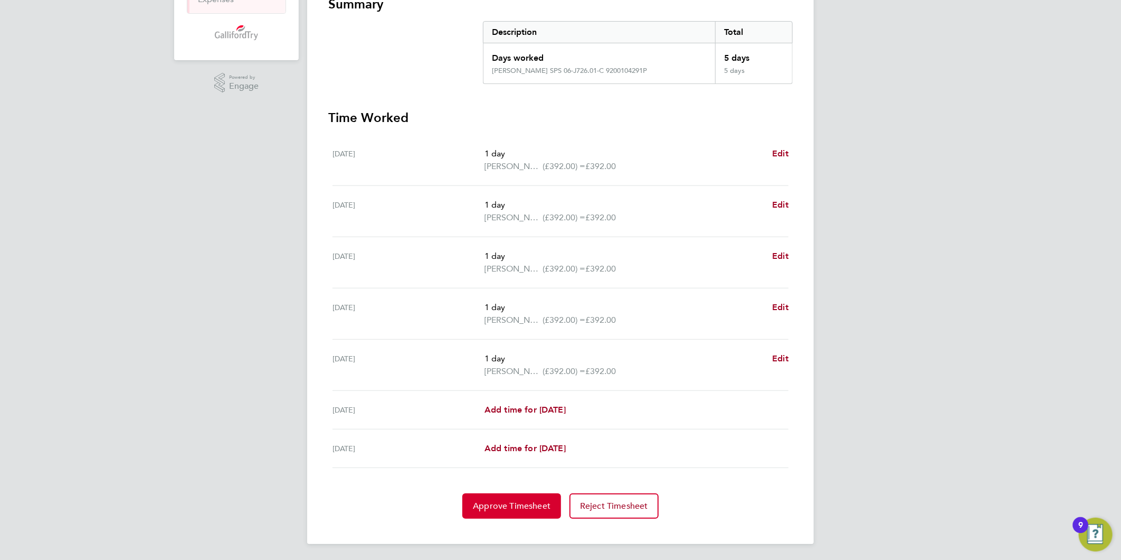
click at [536, 500] on span "Approve Timesheet" at bounding box center [512, 505] width 78 height 11
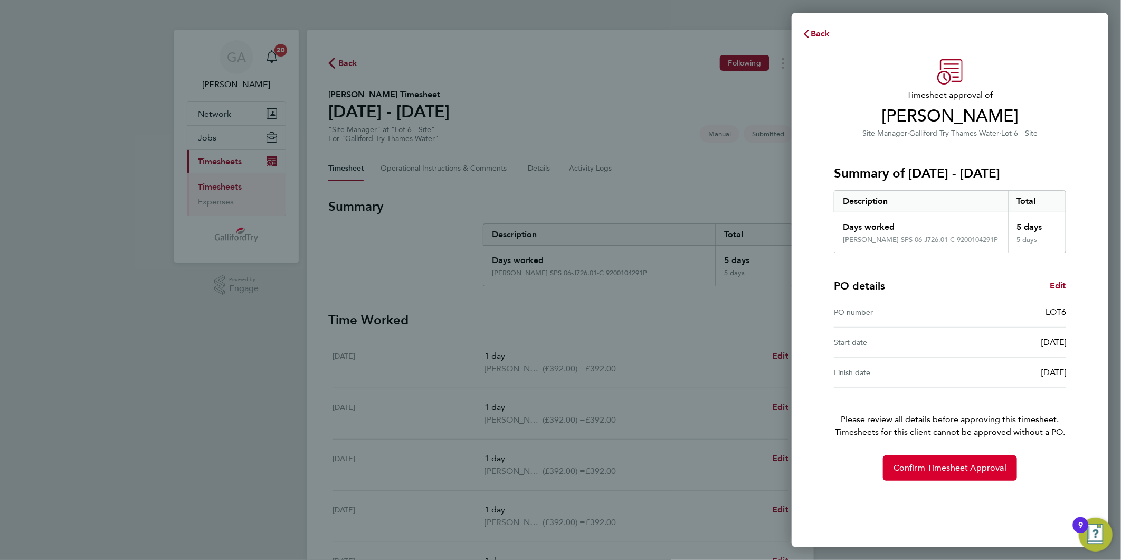
click at [912, 471] on span "Confirm Timesheet Approval" at bounding box center [950, 467] width 113 height 11
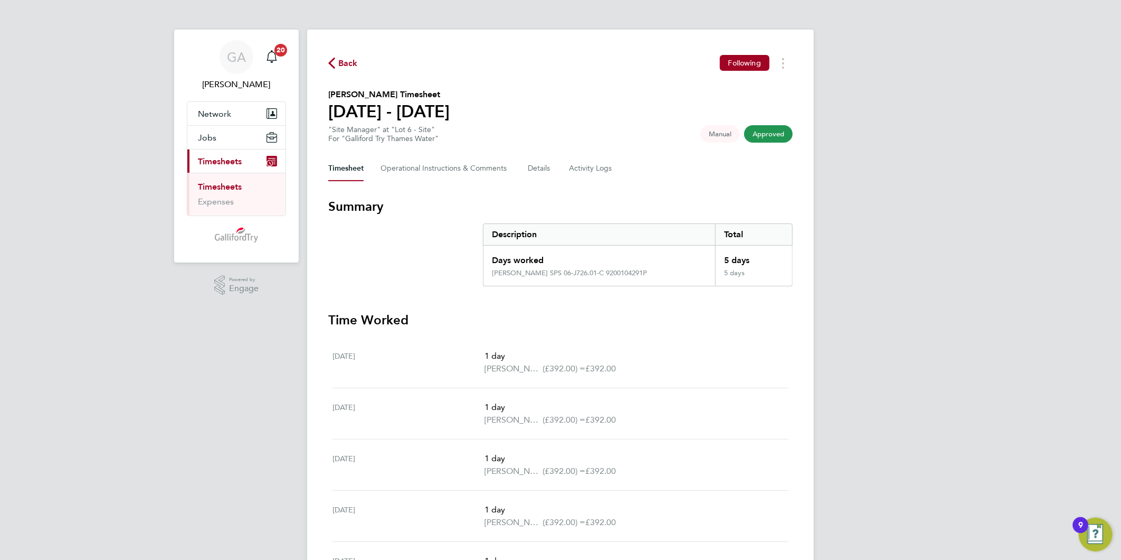
click at [343, 67] on span "Back" at bounding box center [348, 63] width 20 height 13
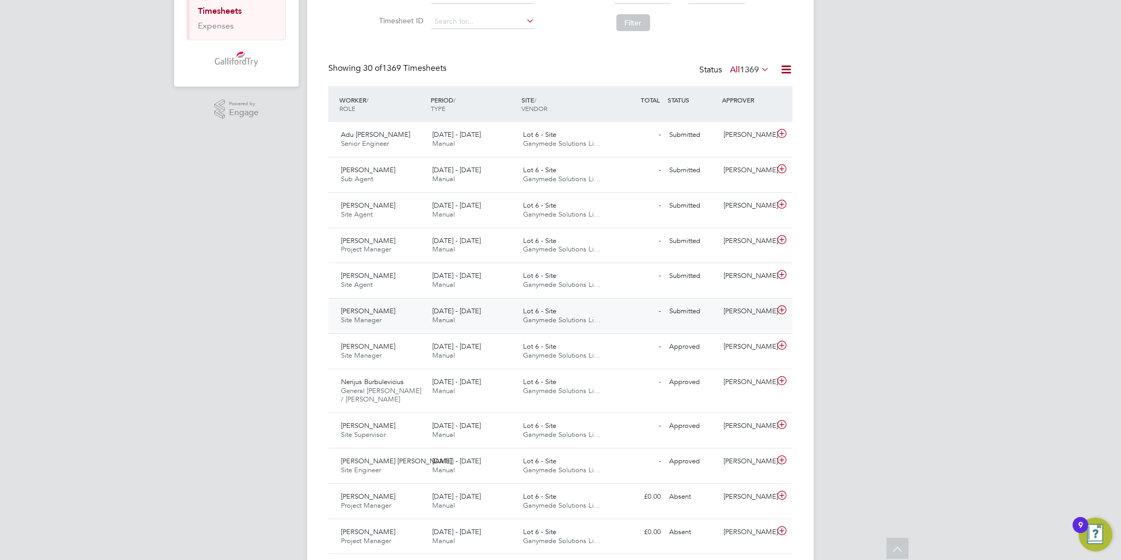
click at [545, 307] on span "Lot 6 - Site" at bounding box center [540, 310] width 33 height 9
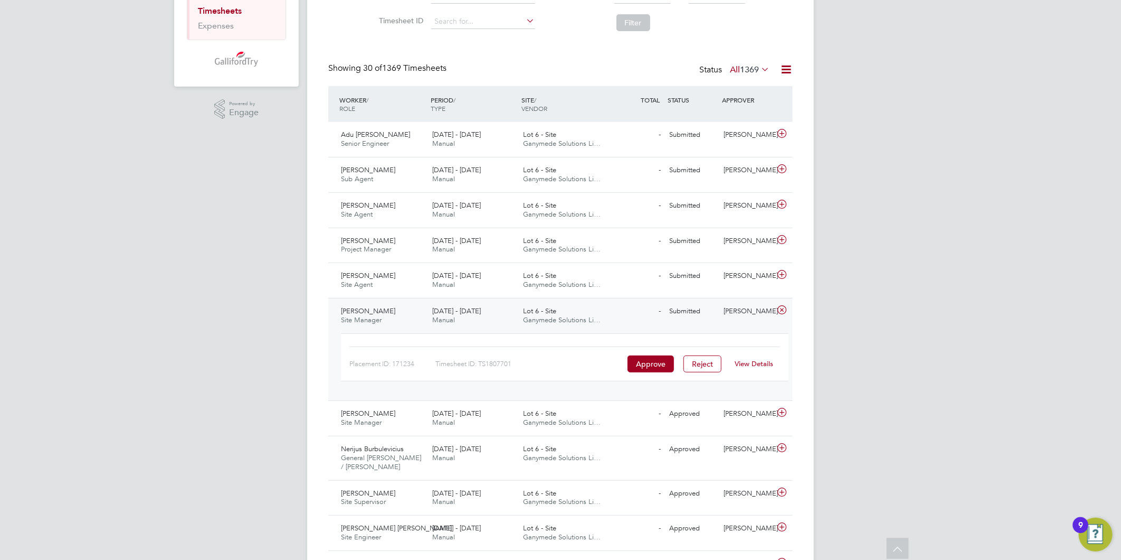
click at [759, 363] on link "View Details" at bounding box center [754, 363] width 39 height 9
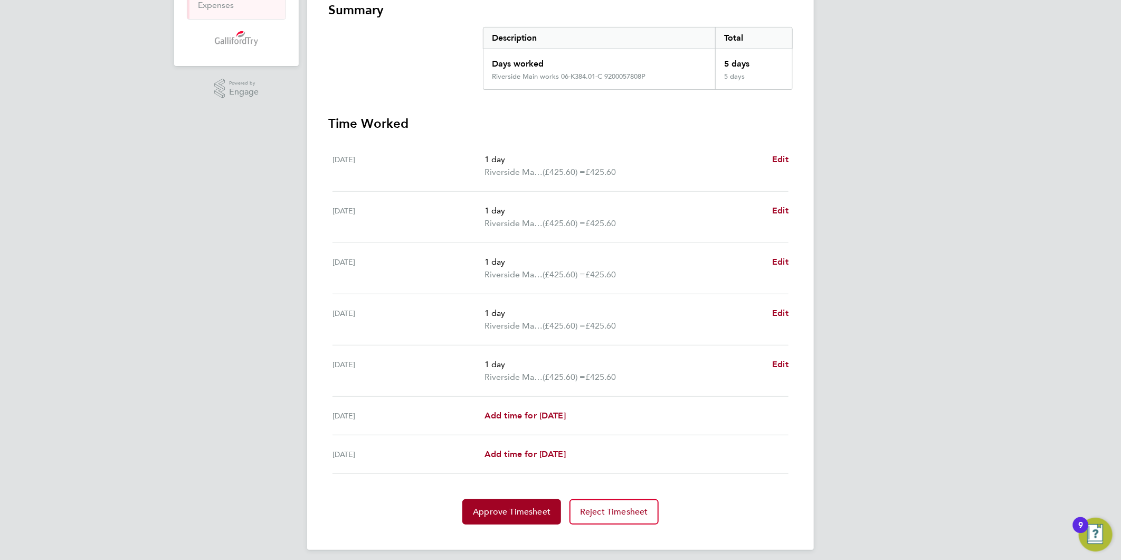
scroll to position [202, 0]
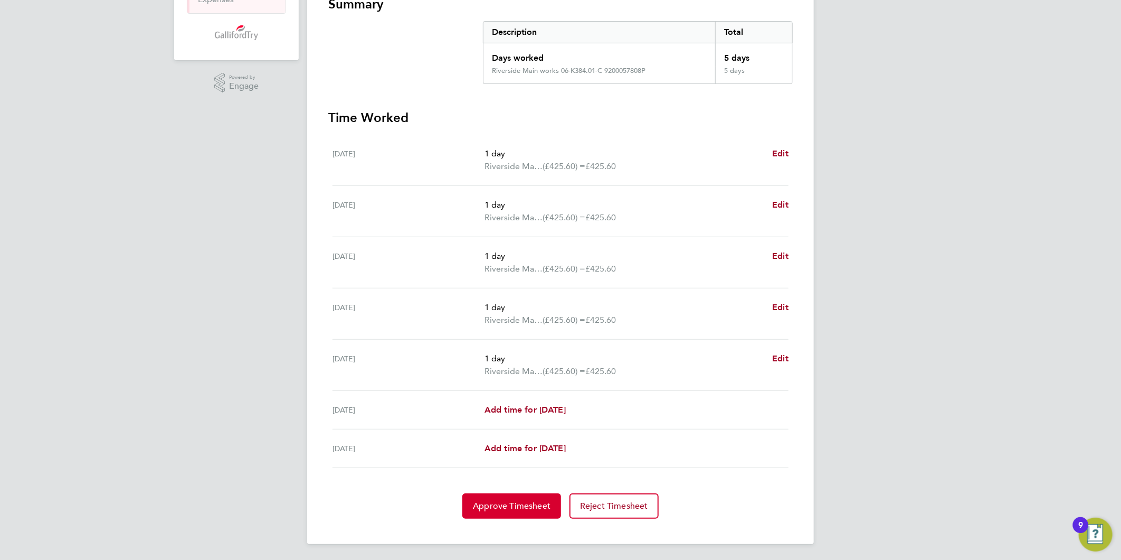
click at [519, 512] on button "Approve Timesheet" at bounding box center [511, 505] width 99 height 25
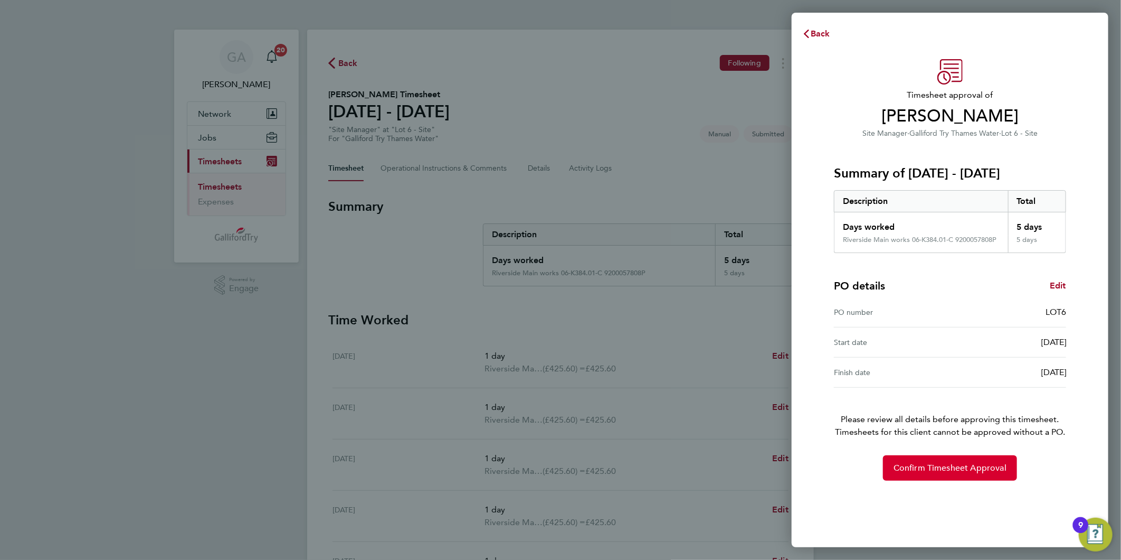
click at [972, 478] on button "Confirm Timesheet Approval" at bounding box center [950, 467] width 134 height 25
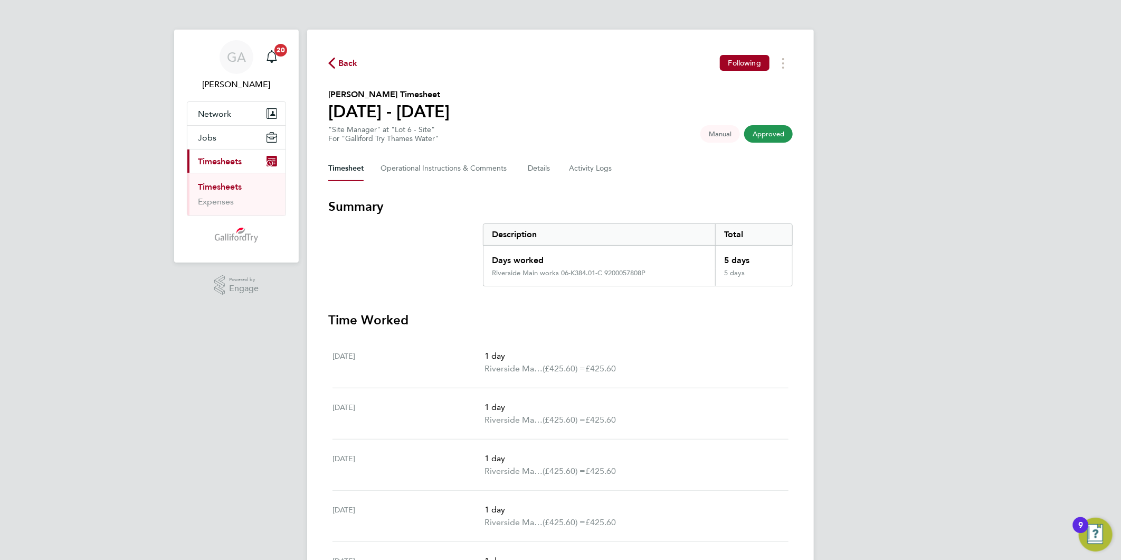
click at [334, 60] on icon "button" at bounding box center [331, 63] width 7 height 11
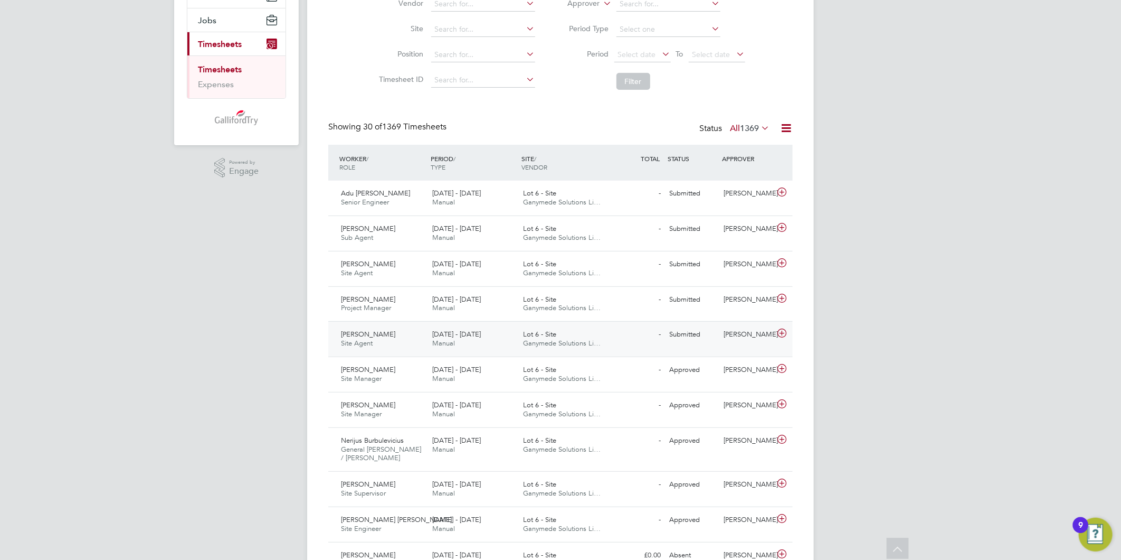
click at [517, 338] on div "18 - 24 Aug 2025 Manual" at bounding box center [473, 339] width 91 height 26
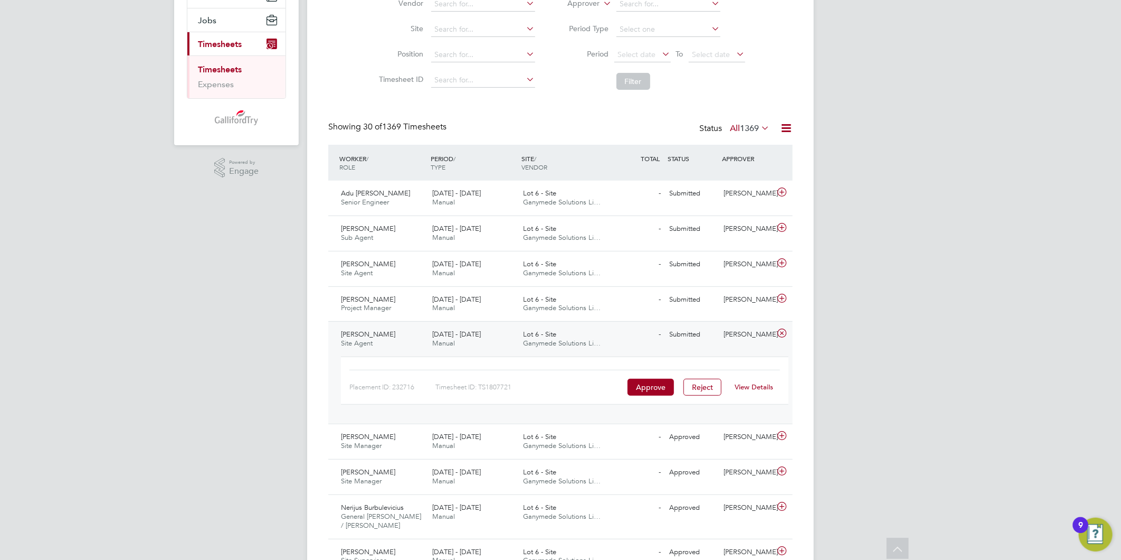
click at [749, 389] on link "View Details" at bounding box center [754, 386] width 39 height 9
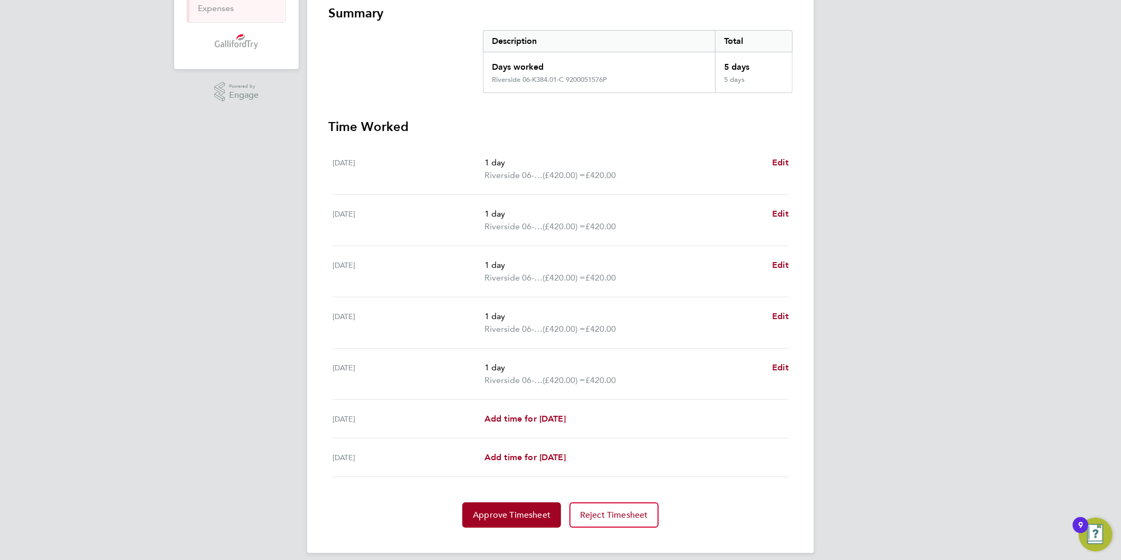
scroll to position [202, 0]
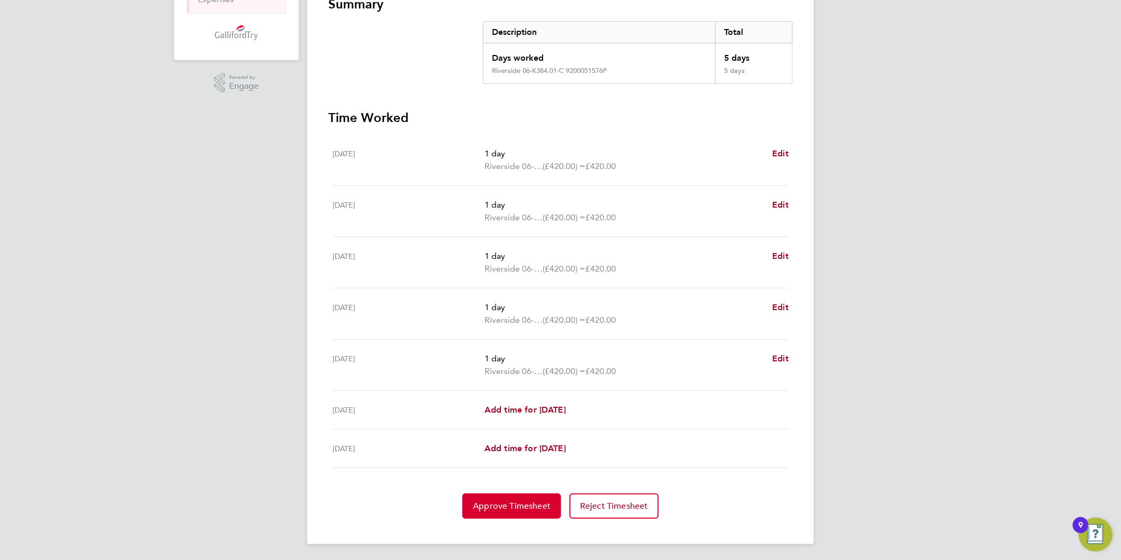
click at [525, 505] on span "Approve Timesheet" at bounding box center [512, 505] width 78 height 11
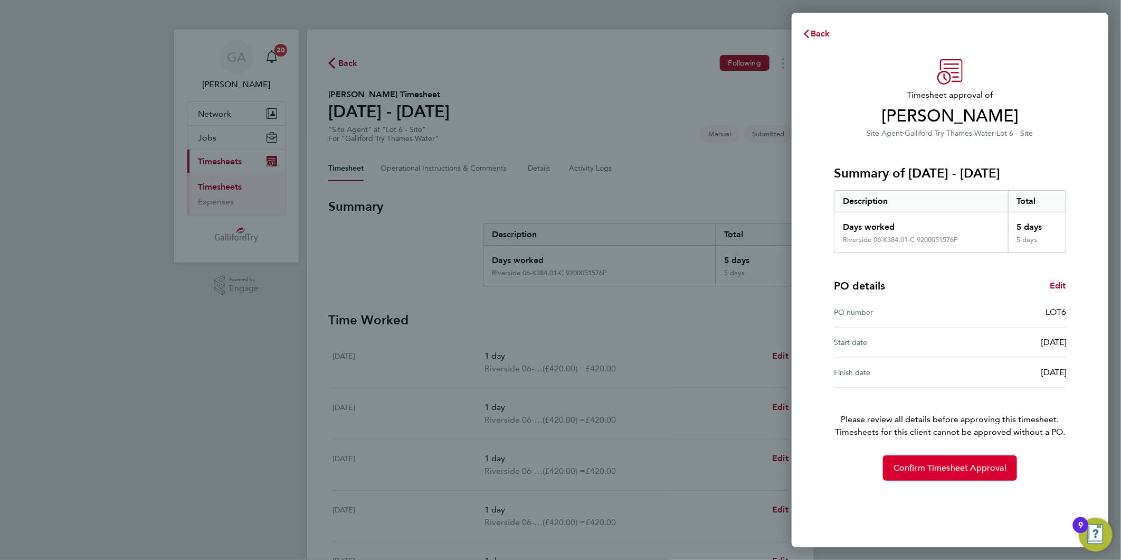
click at [944, 469] on span "Confirm Timesheet Approval" at bounding box center [950, 467] width 113 height 11
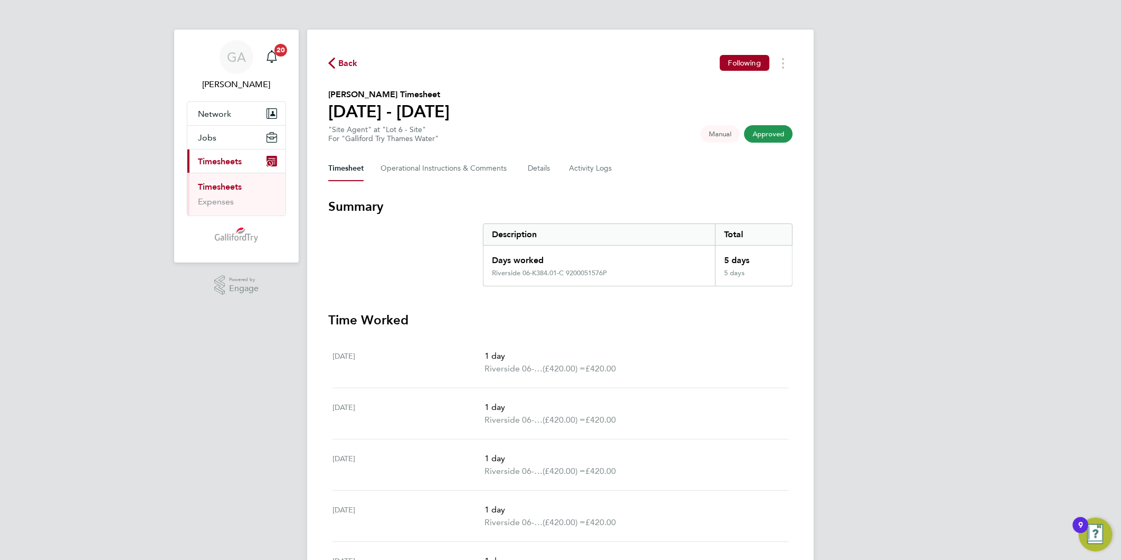
click at [346, 67] on span "Back" at bounding box center [348, 63] width 20 height 13
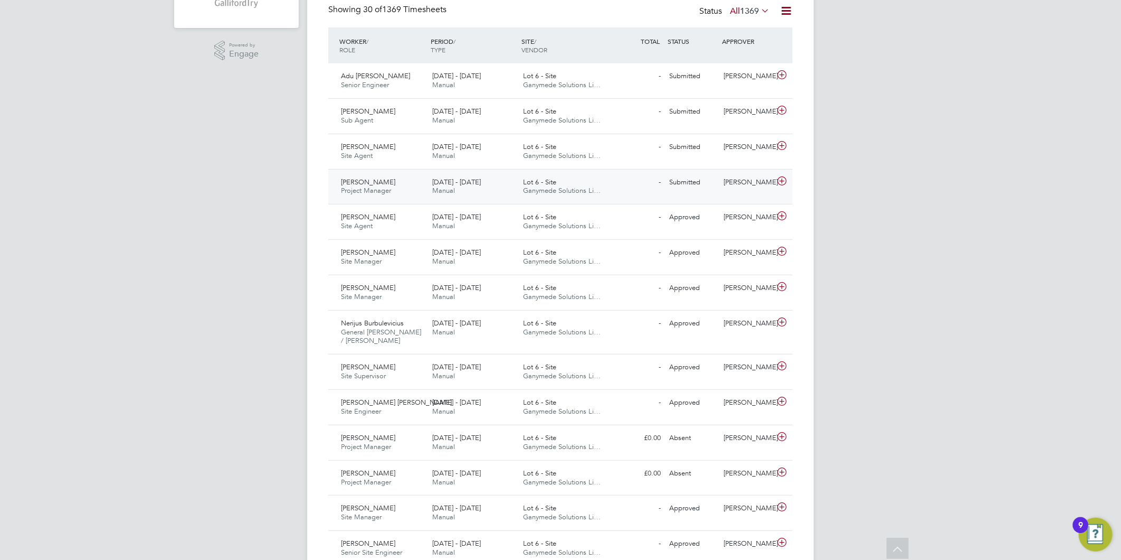
click at [573, 182] on div "Lot 6 - Site Ganymede Solutions Li…" at bounding box center [564, 187] width 91 height 26
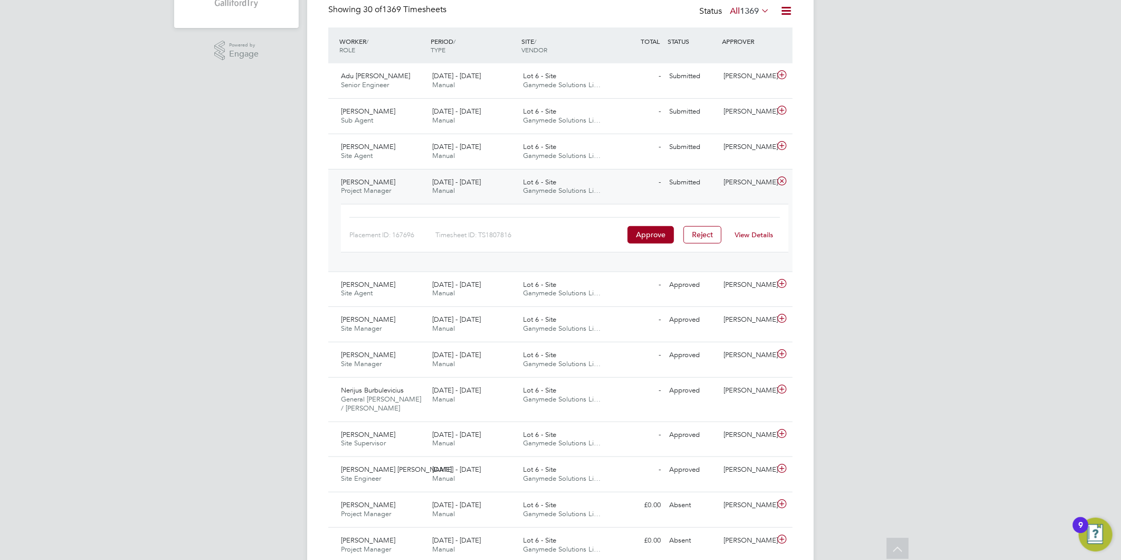
click at [751, 233] on link "View Details" at bounding box center [754, 234] width 39 height 9
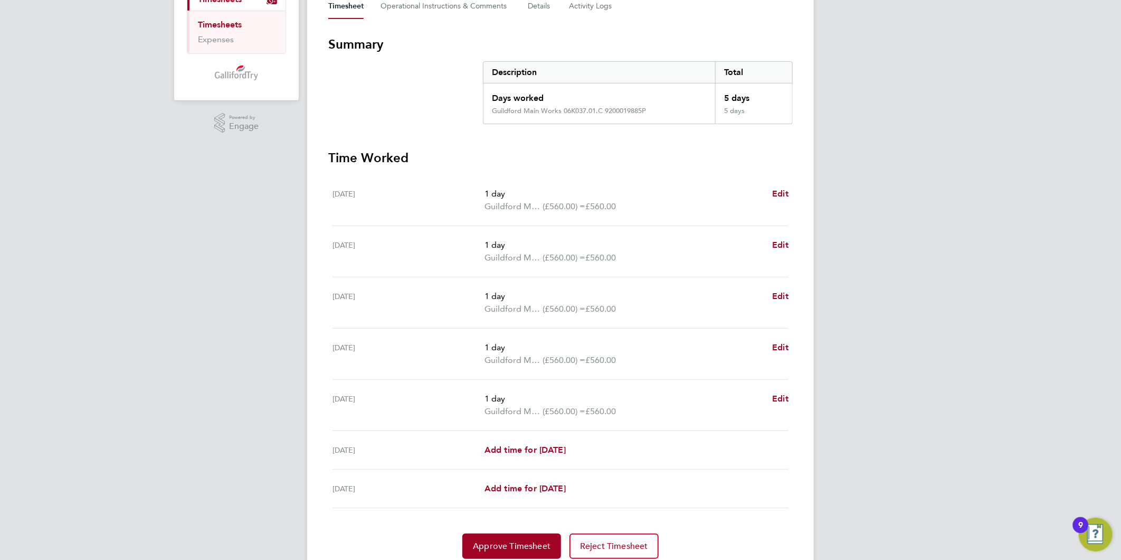
scroll to position [176, 0]
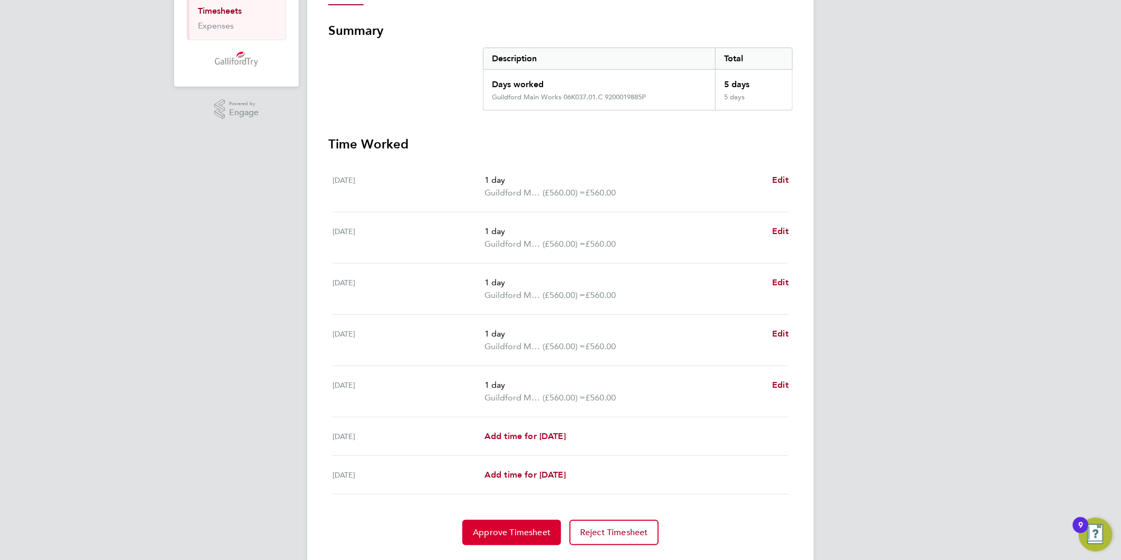
click at [503, 529] on span "Approve Timesheet" at bounding box center [512, 532] width 78 height 11
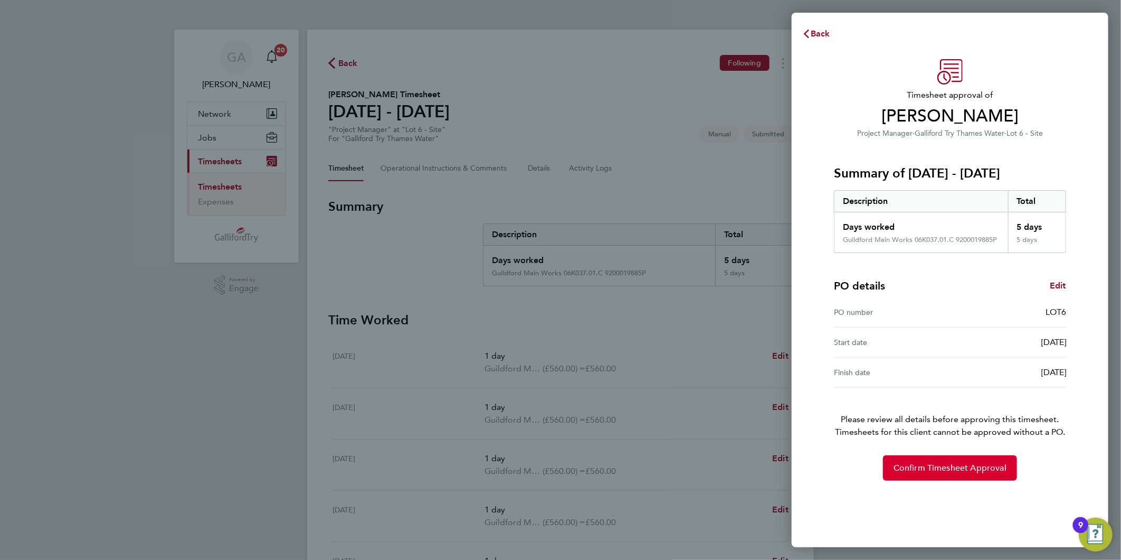
click at [920, 458] on button "Confirm Timesheet Approval" at bounding box center [950, 467] width 134 height 25
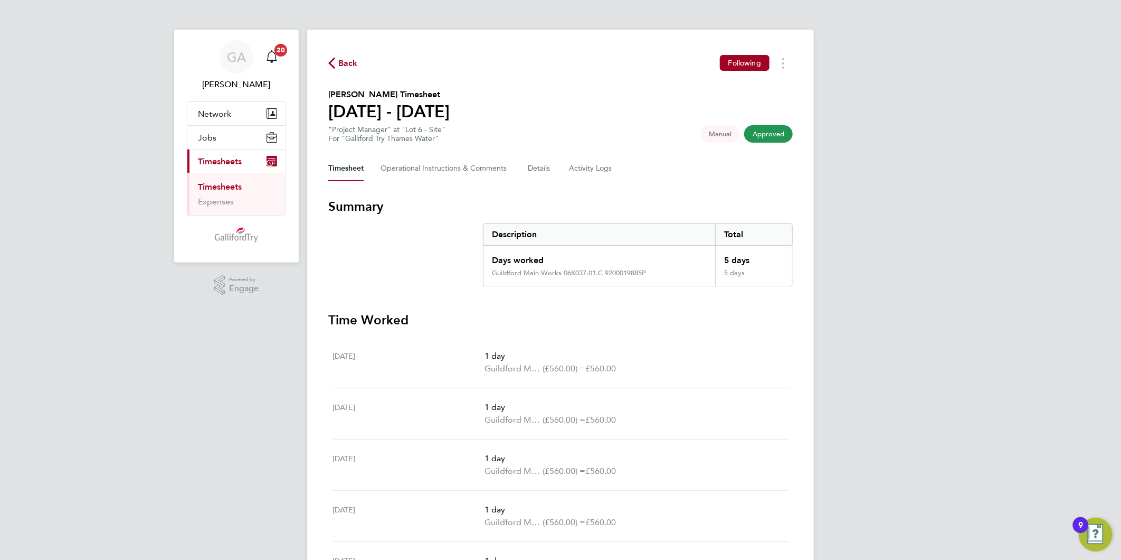
click at [338, 62] on span "Back" at bounding box center [348, 63] width 20 height 13
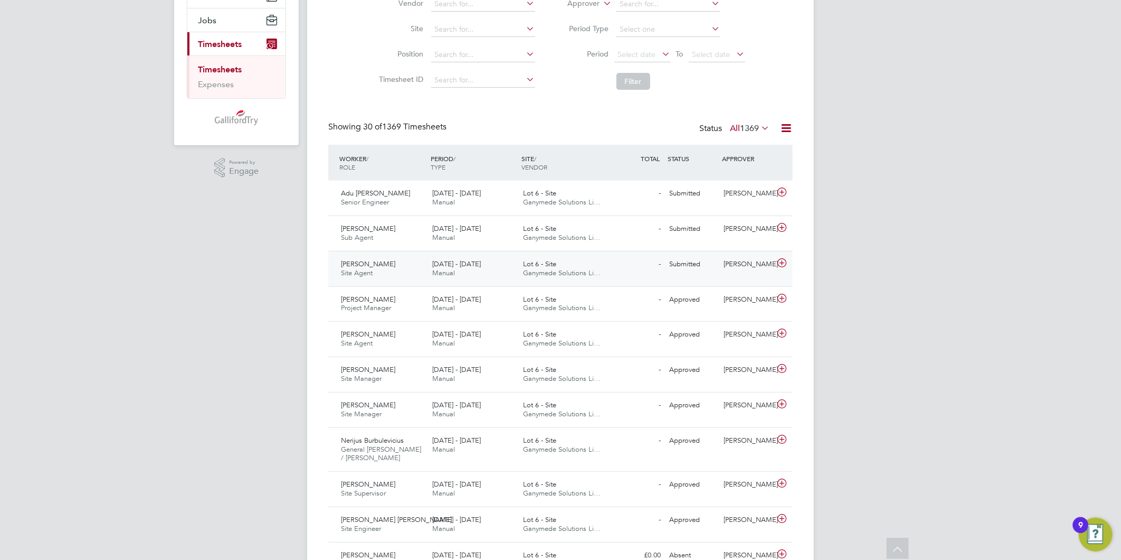
click at [507, 272] on div "[DATE] - [DATE] Manual" at bounding box center [473, 269] width 91 height 26
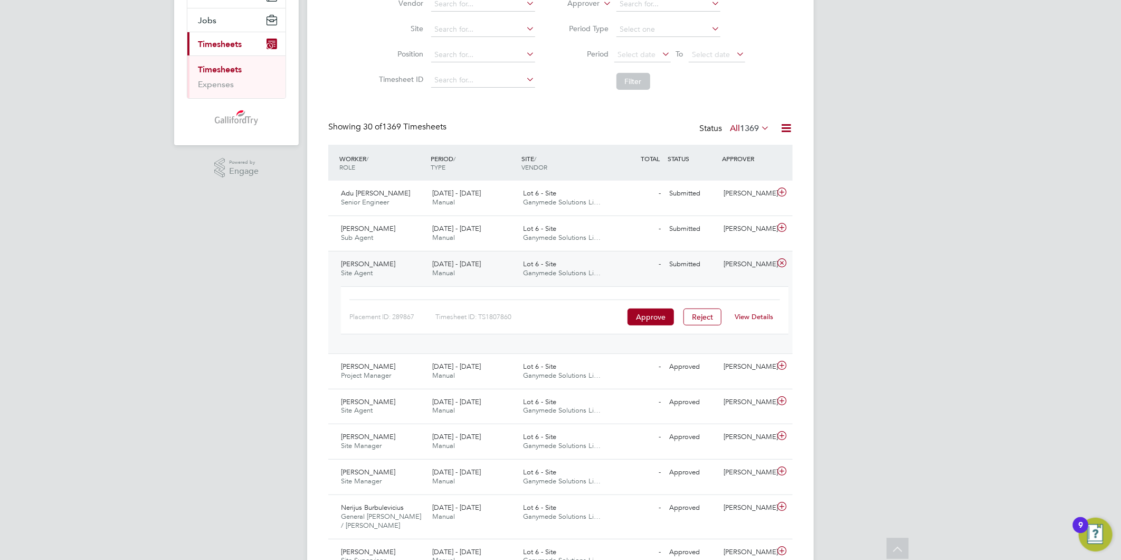
click at [752, 313] on link "View Details" at bounding box center [754, 316] width 39 height 9
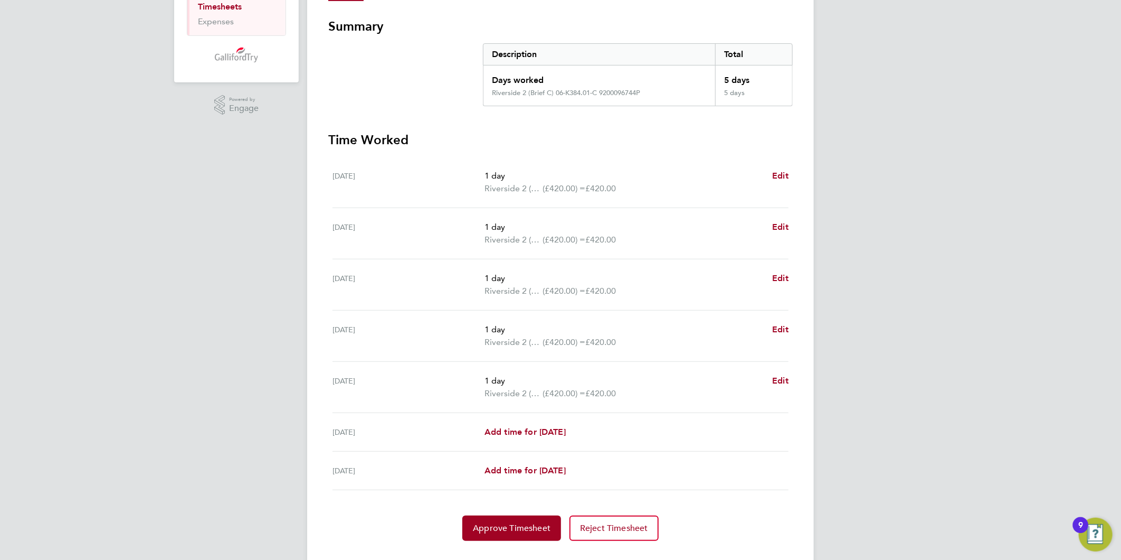
scroll to position [202, 0]
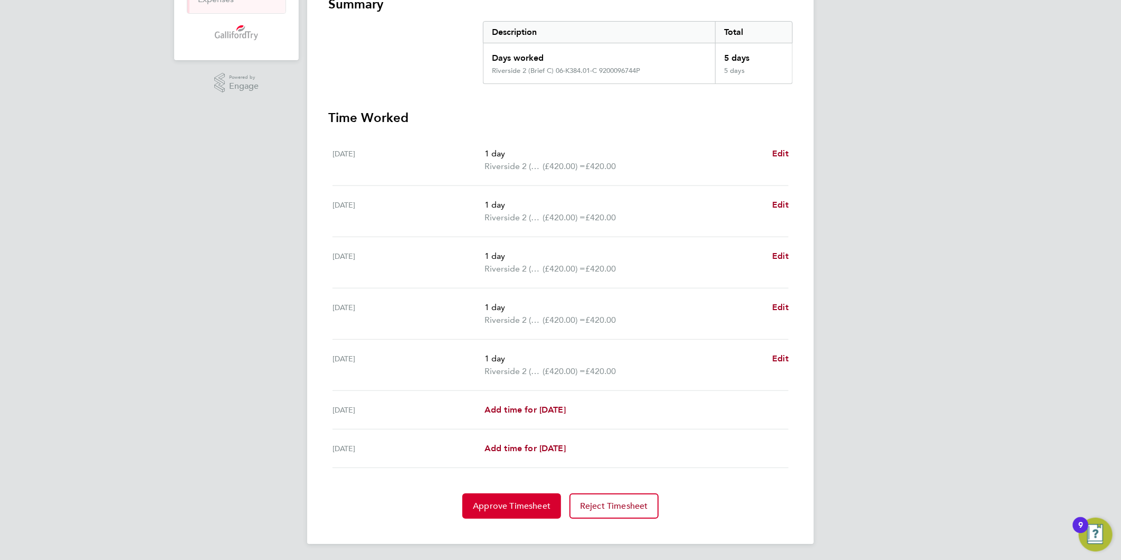
click at [532, 502] on span "Approve Timesheet" at bounding box center [512, 505] width 78 height 11
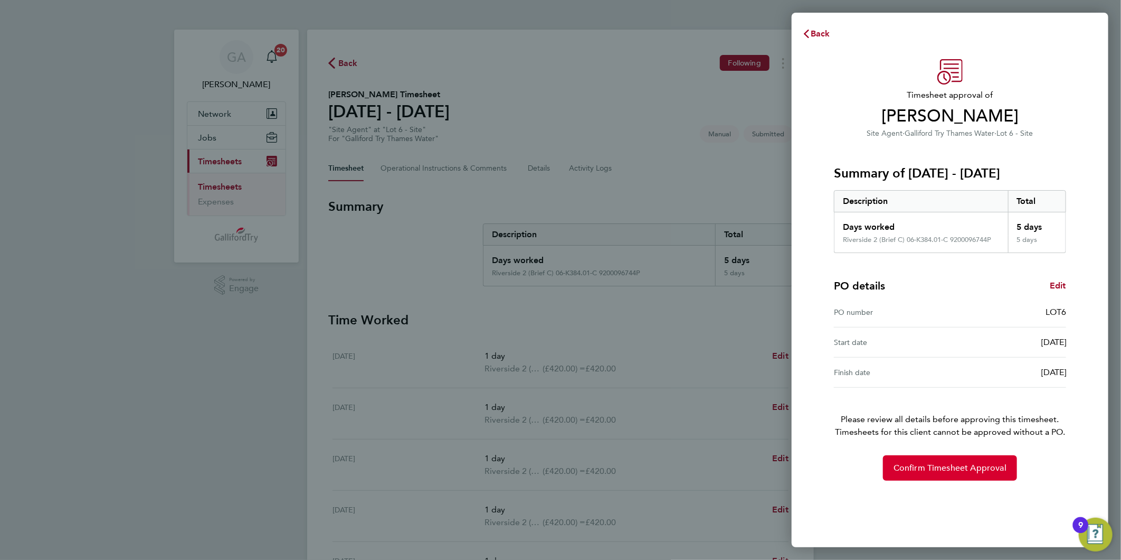
click at [952, 466] on span "Confirm Timesheet Approval" at bounding box center [950, 467] width 113 height 11
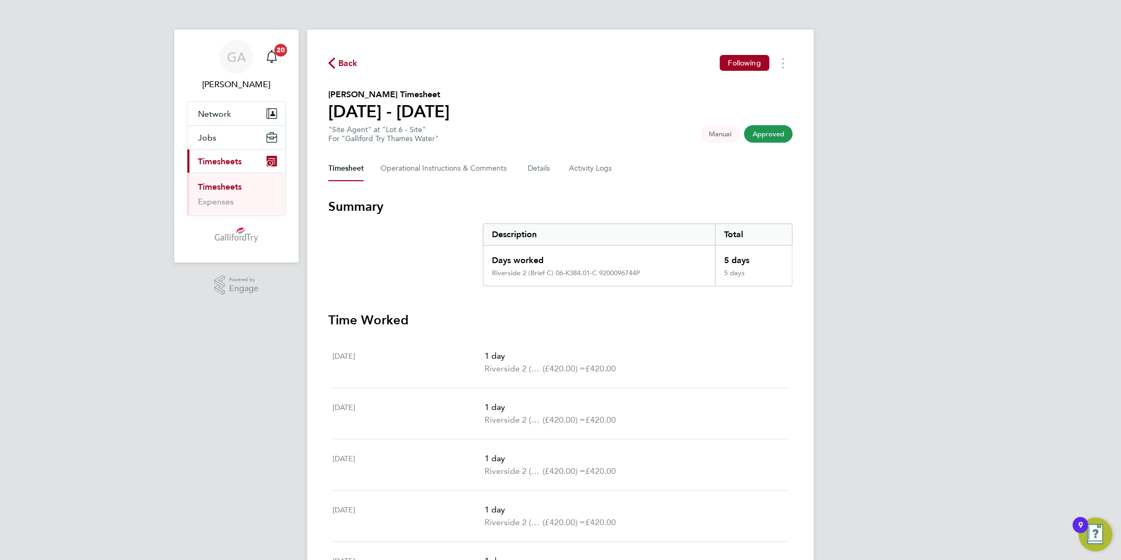
click at [345, 55] on div "Back Following" at bounding box center [560, 63] width 465 height 16
click at [345, 60] on span "Back" at bounding box center [348, 63] width 20 height 13
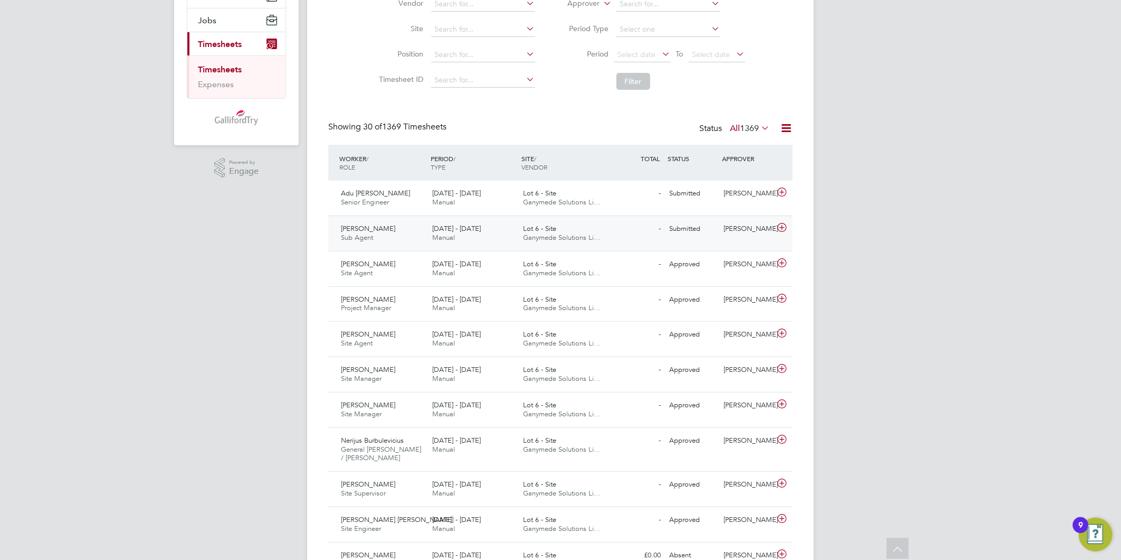
click at [525, 231] on span "Lot 6 - Site" at bounding box center [540, 228] width 33 height 9
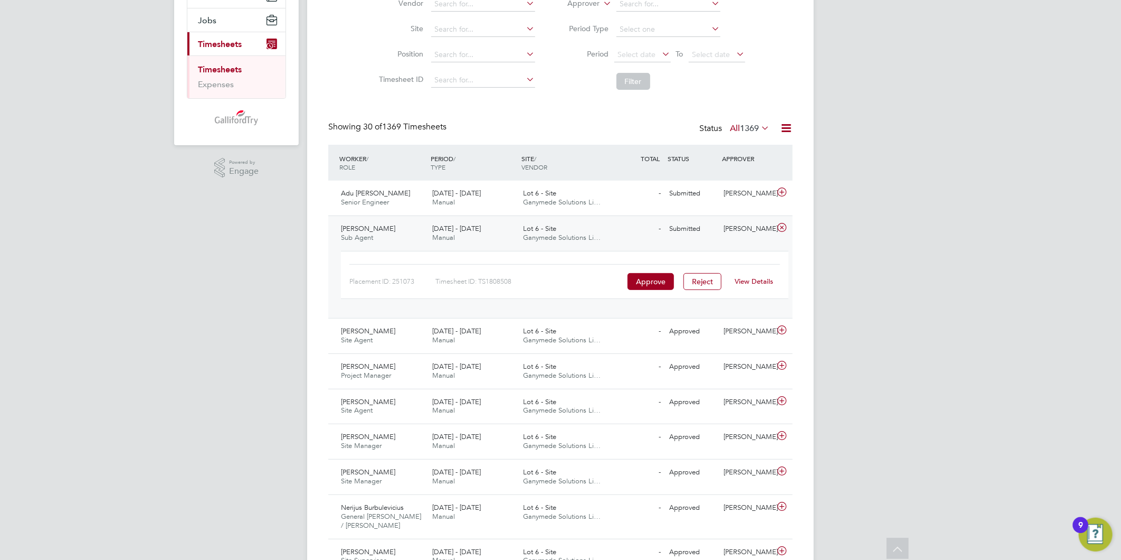
click at [739, 275] on div "View Details" at bounding box center [755, 281] width 52 height 17
click at [755, 279] on link "View Details" at bounding box center [754, 281] width 39 height 9
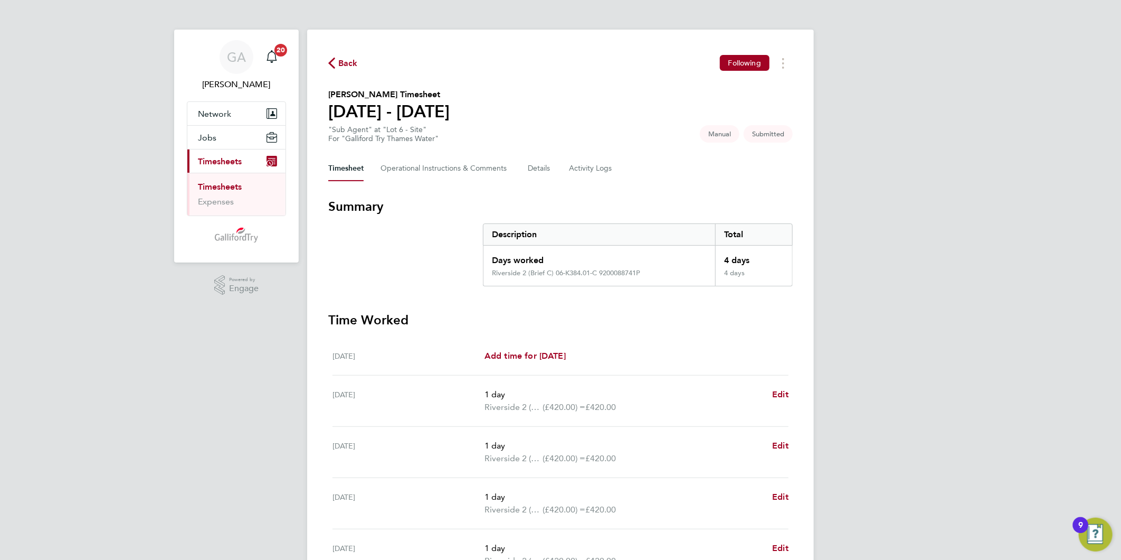
click at [344, 60] on span "Back" at bounding box center [348, 63] width 20 height 13
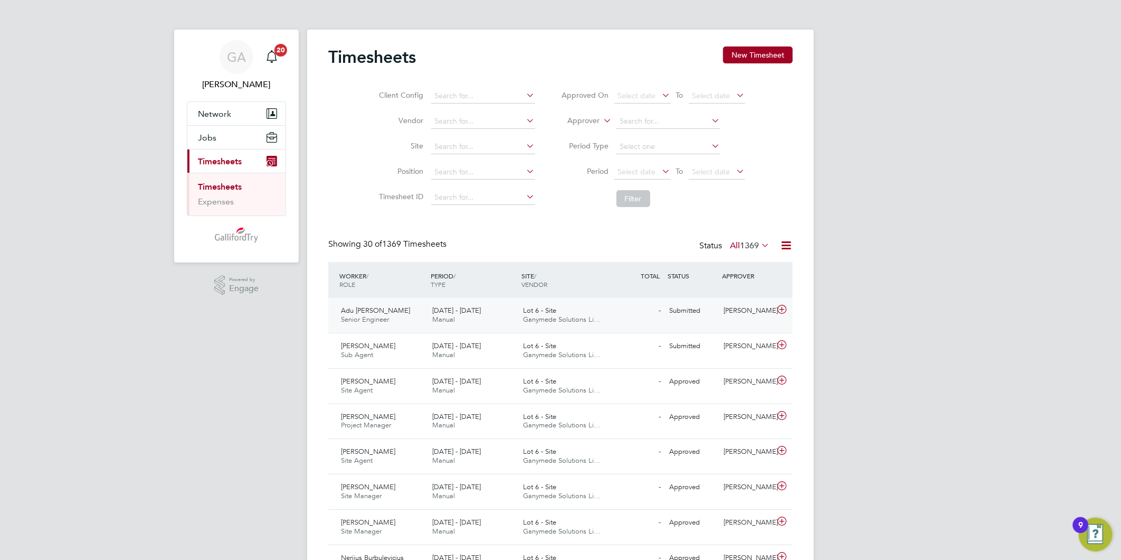
click at [533, 313] on span "Lot 6 - Site" at bounding box center [540, 310] width 33 height 9
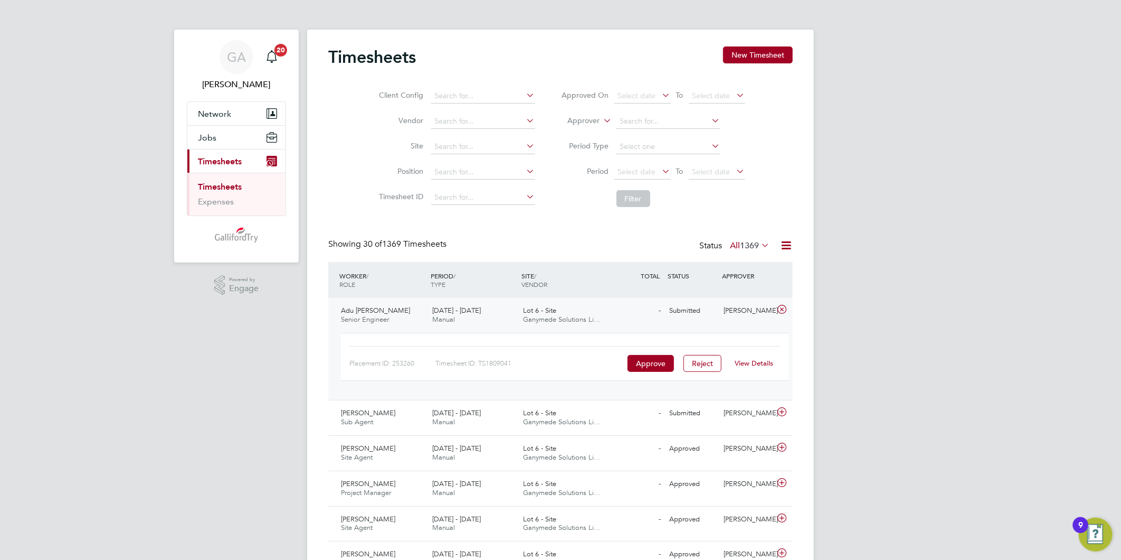
click at [761, 362] on link "View Details" at bounding box center [754, 362] width 39 height 9
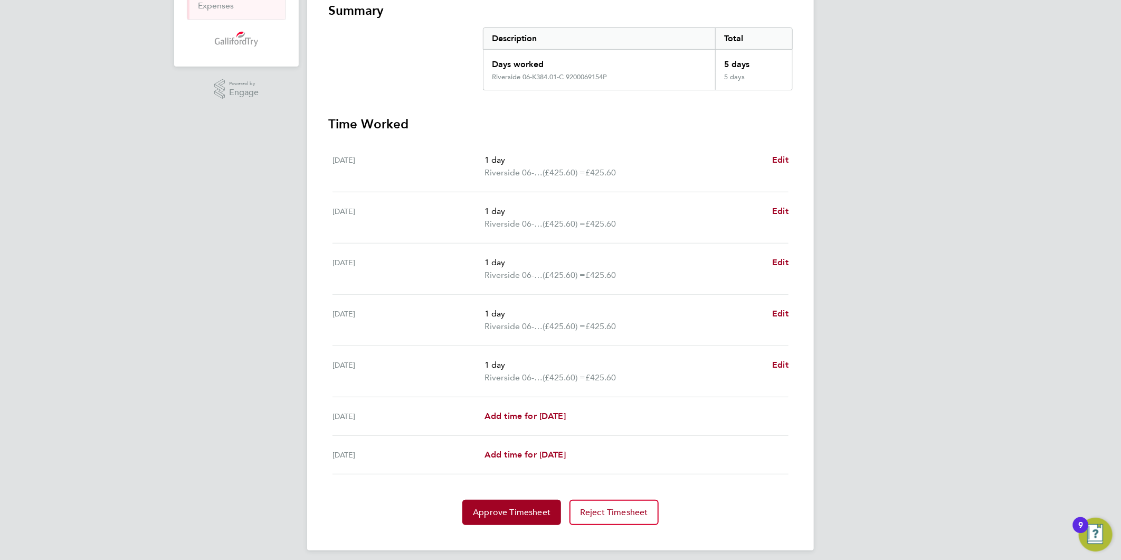
scroll to position [202, 0]
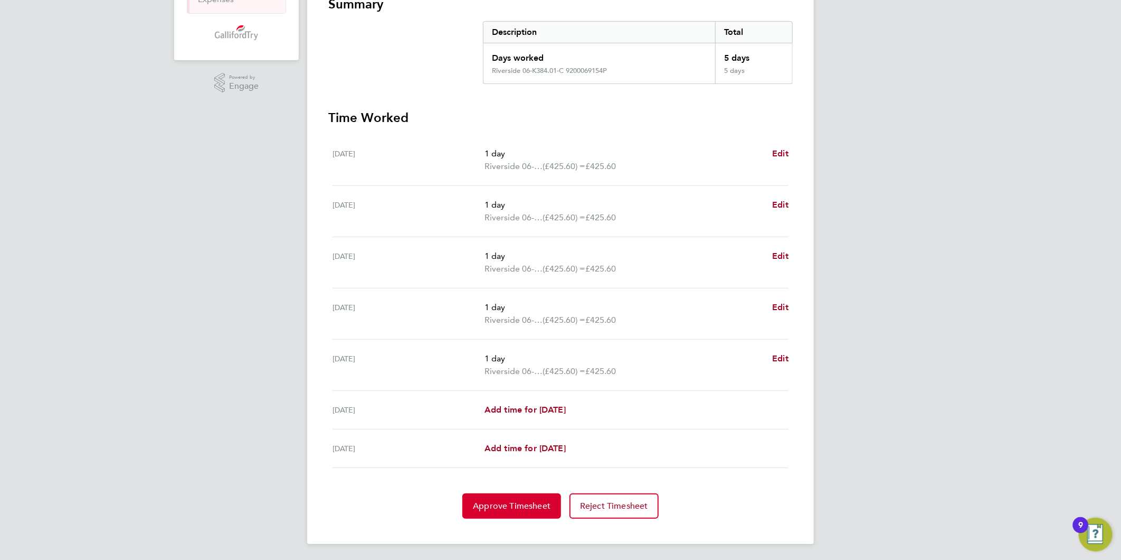
click at [532, 503] on span "Approve Timesheet" at bounding box center [512, 505] width 78 height 11
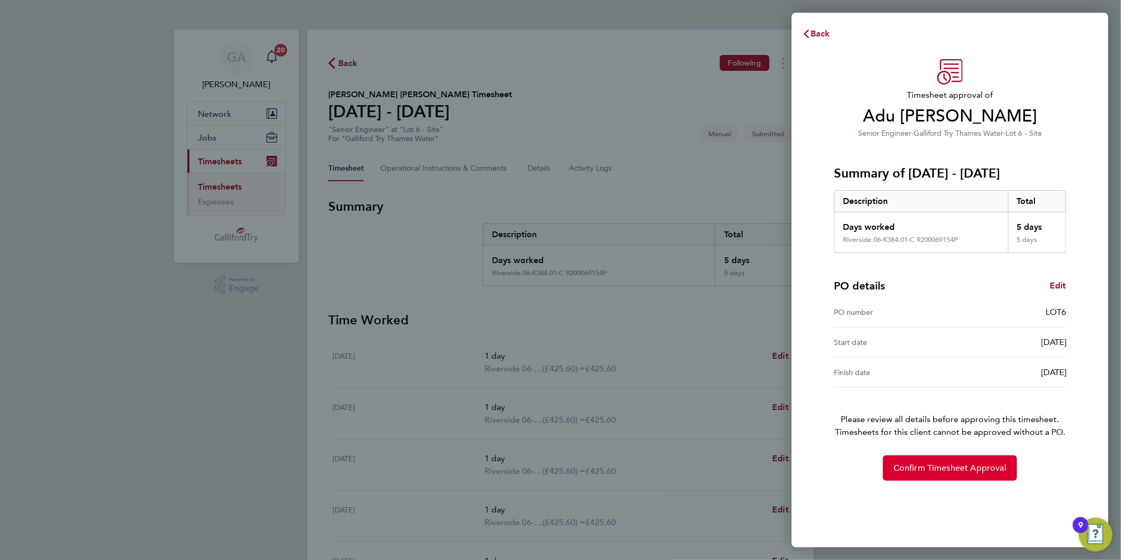
click at [928, 472] on span "Confirm Timesheet Approval" at bounding box center [950, 467] width 113 height 11
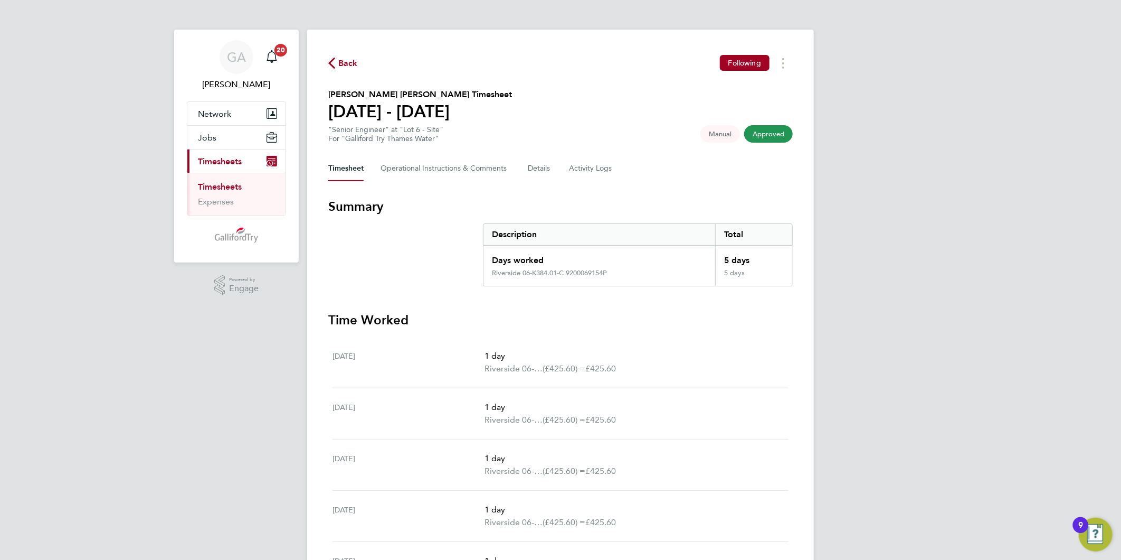
click at [339, 62] on span "Back" at bounding box center [348, 63] width 20 height 13
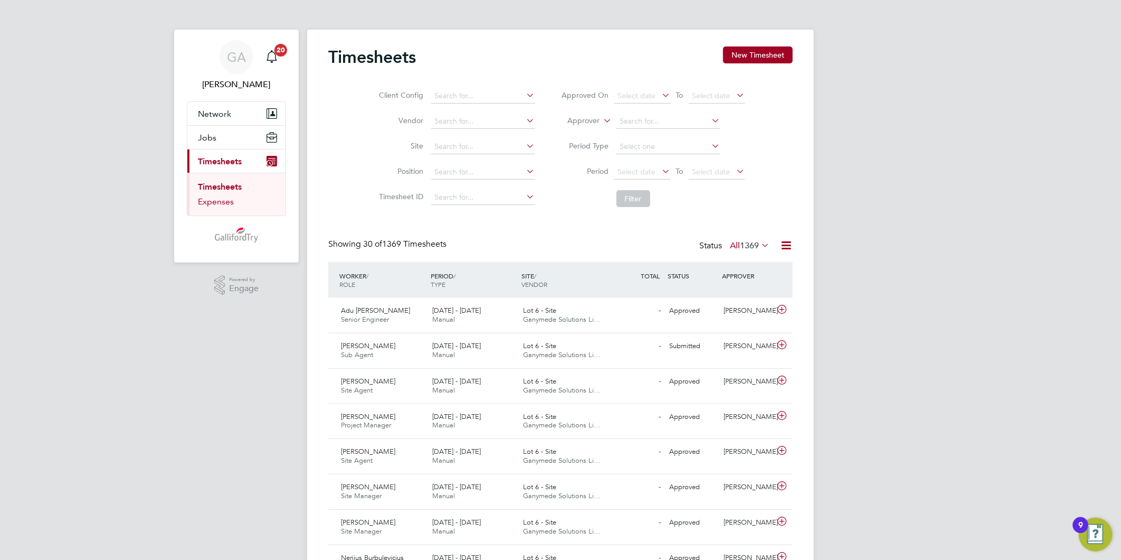
click at [212, 200] on link "Expenses" at bounding box center [216, 201] width 36 height 10
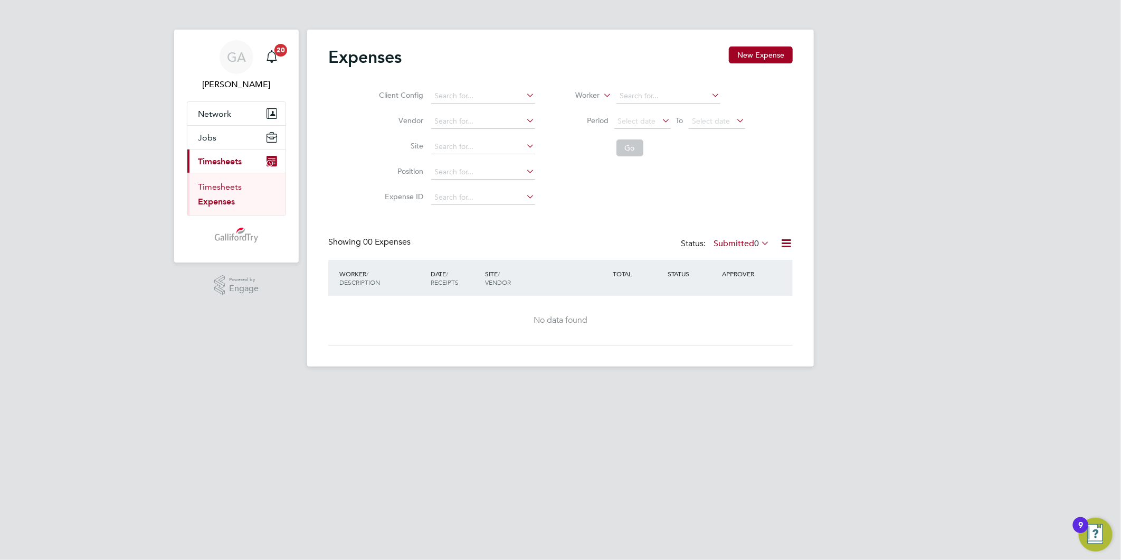
click at [230, 188] on link "Timesheets" at bounding box center [220, 187] width 44 height 10
